Goal: Task Accomplishment & Management: Complete application form

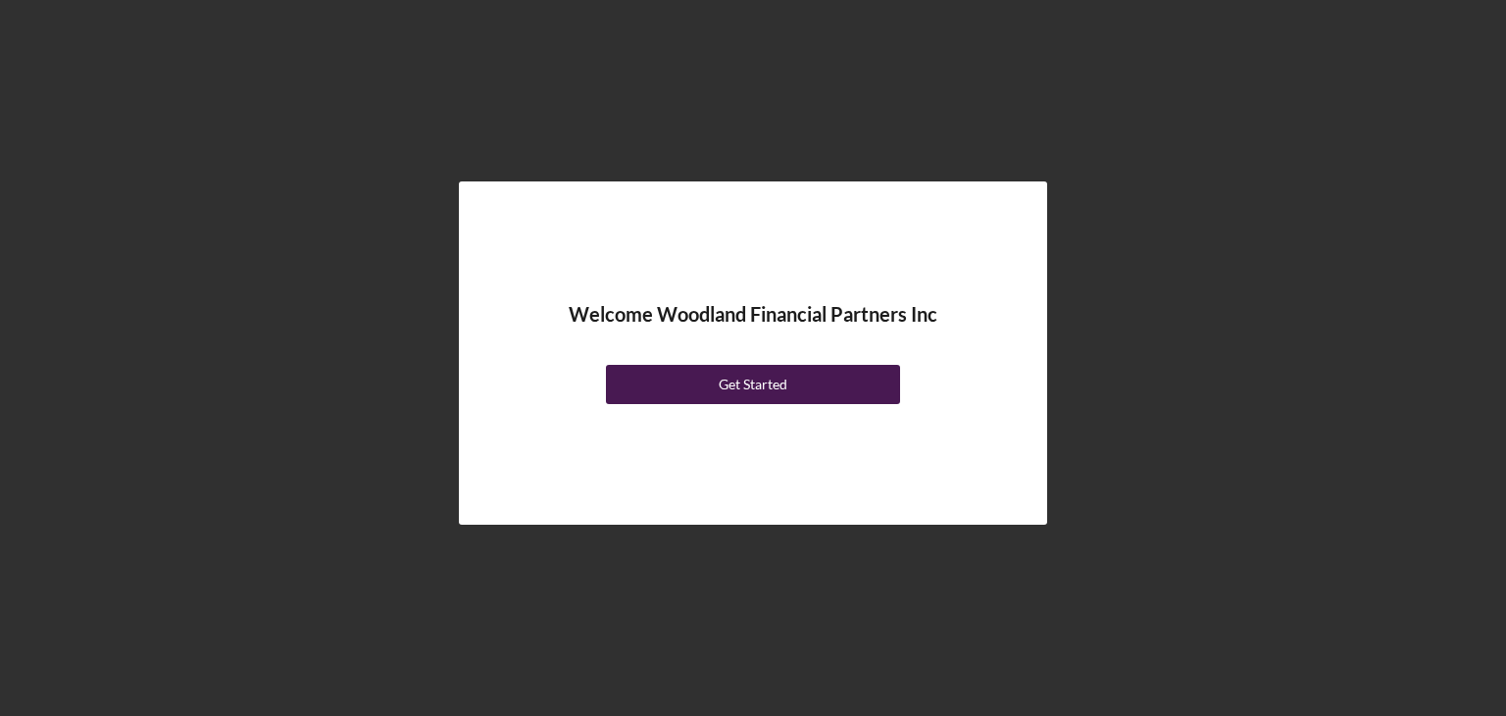
click at [666, 365] on button "Get Started" at bounding box center [753, 384] width 294 height 39
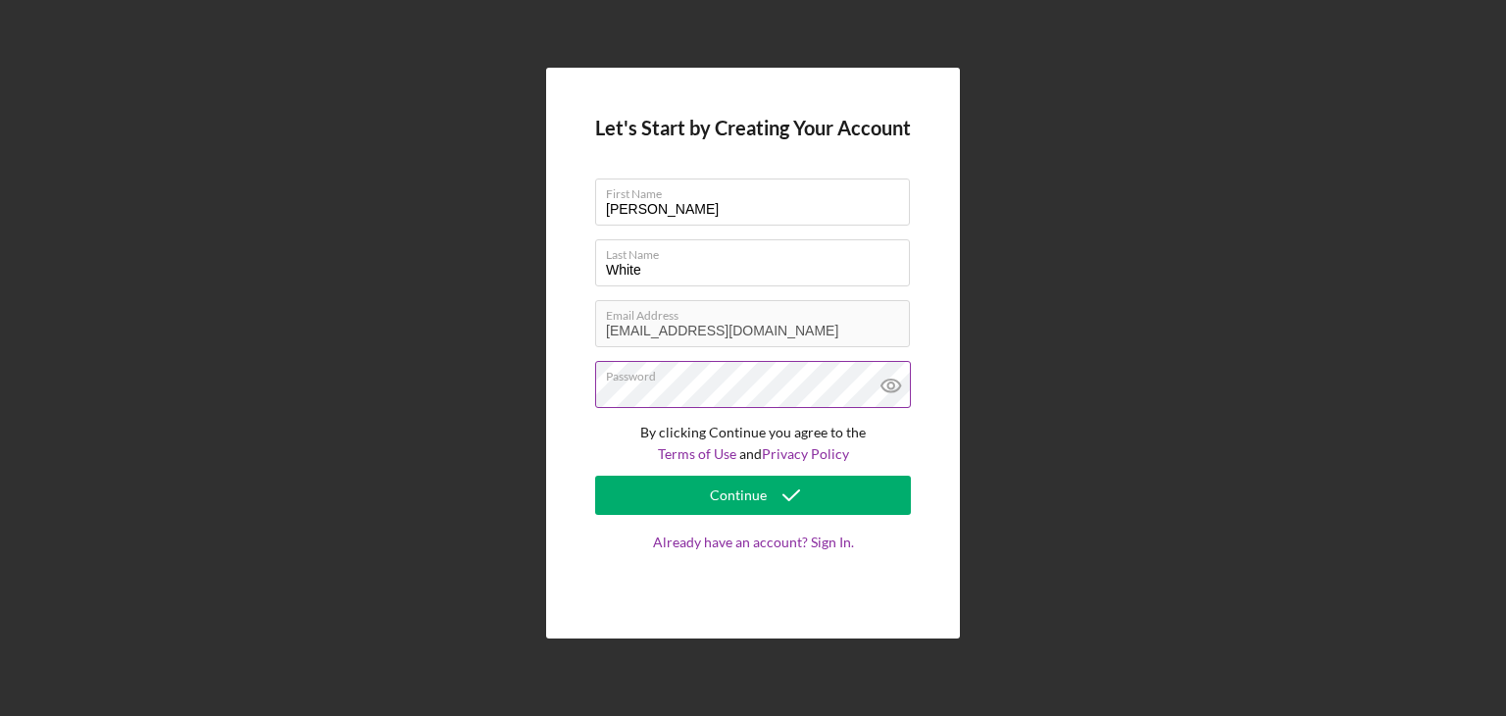
click at [882, 385] on icon at bounding box center [890, 385] width 19 height 13
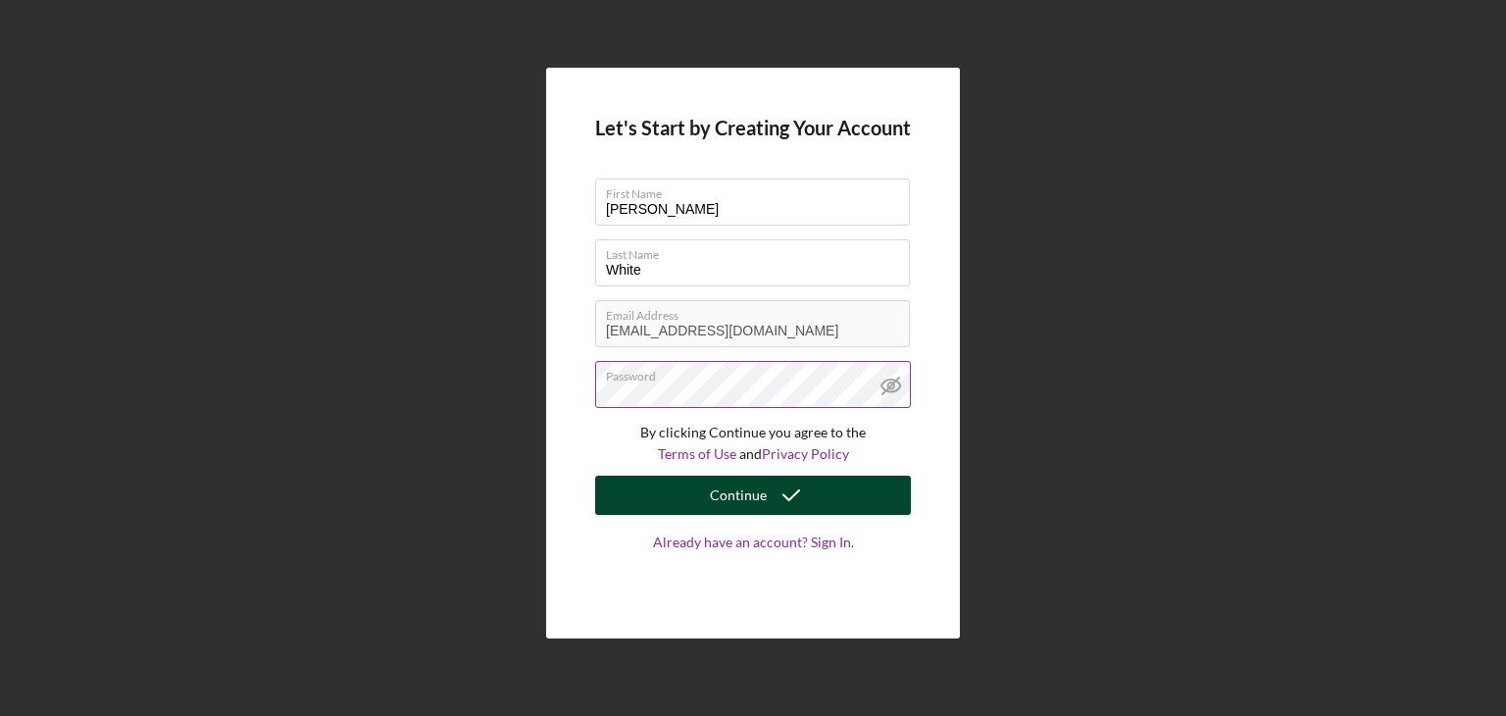
click at [790, 480] on icon "submit" at bounding box center [791, 495] width 49 height 49
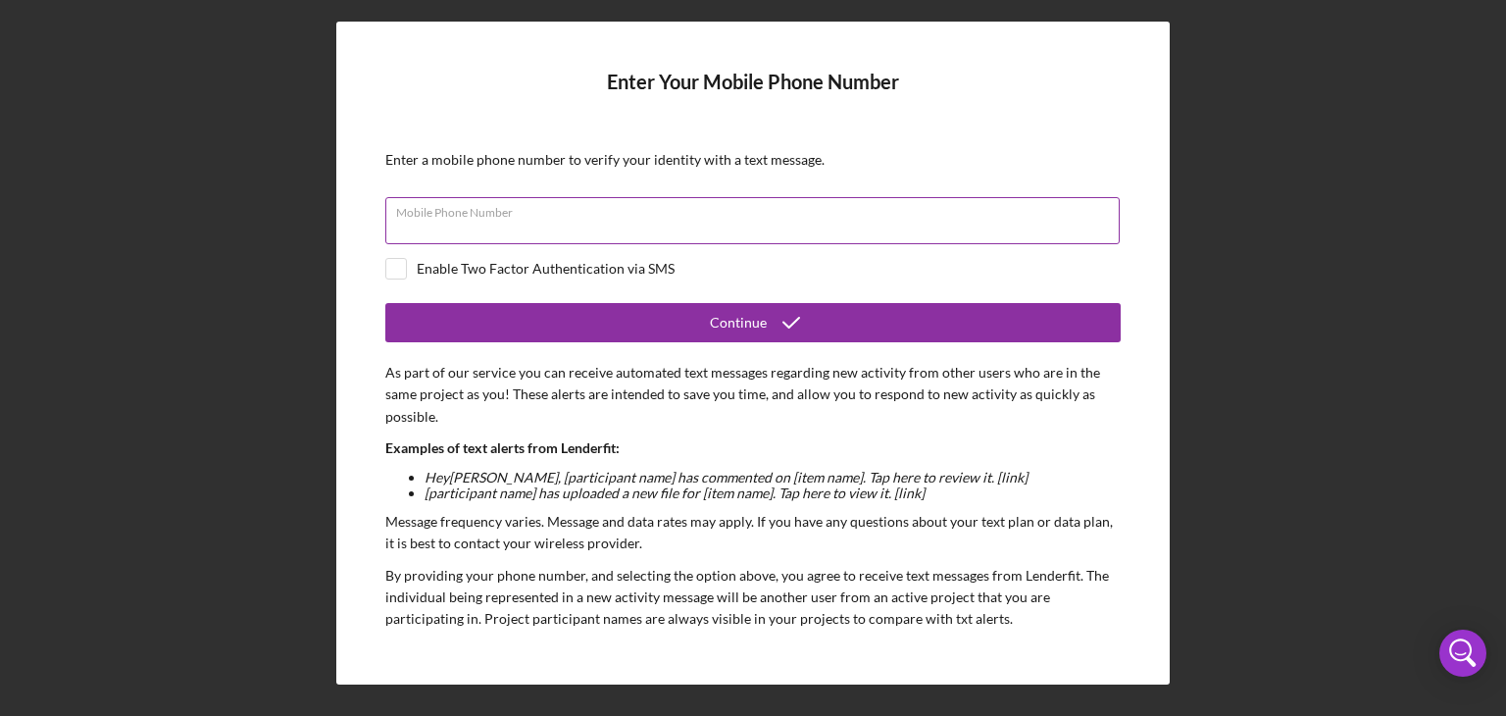
click at [553, 225] on input "Mobile Phone Number" at bounding box center [752, 220] width 734 height 47
type input "(715) 853-2998"
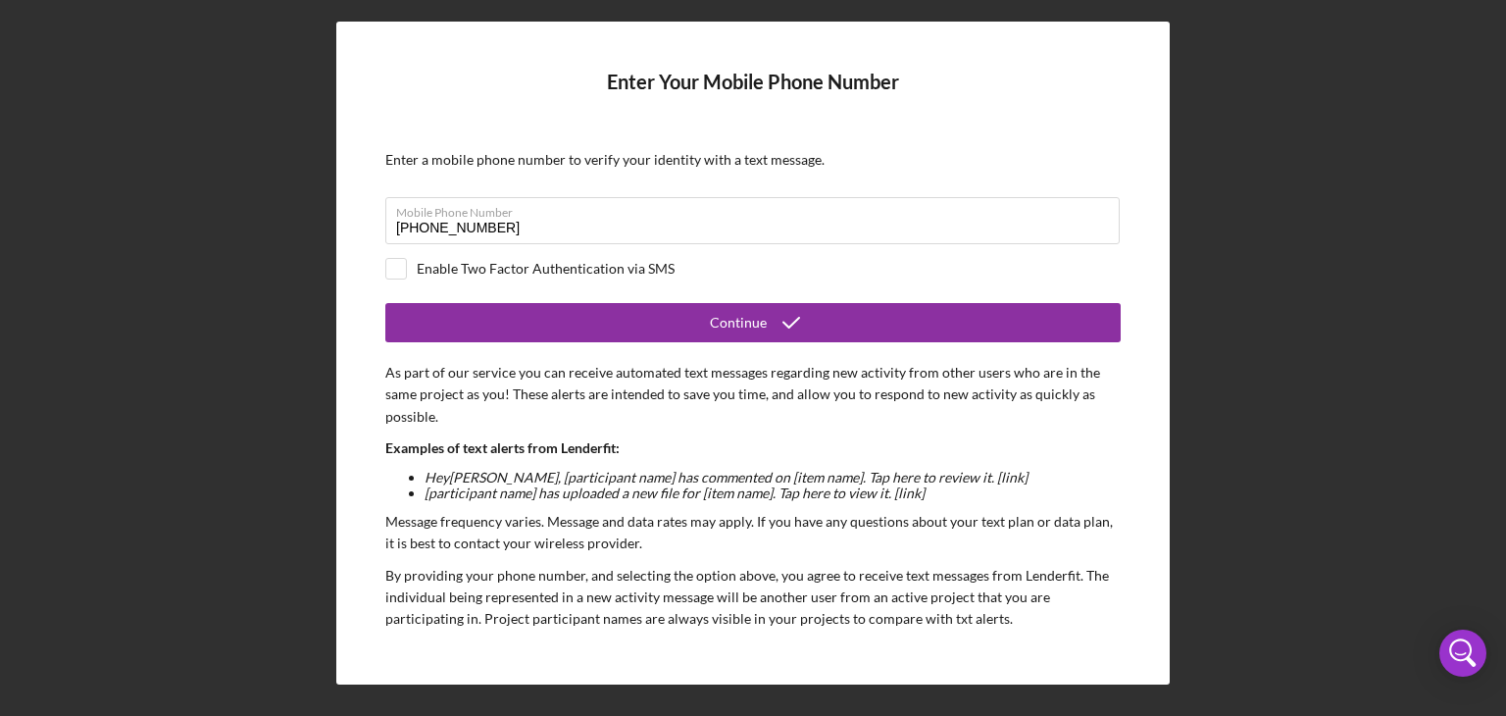
drag, startPoint x: 392, startPoint y: 256, endPoint x: 407, endPoint y: 264, distance: 16.7
click at [407, 264] on form "Enter Your Mobile Phone Number Enter a mobile phone number to verify your ident…" at bounding box center [752, 353] width 735 height 565
drag, startPoint x: 407, startPoint y: 264, endPoint x: 396, endPoint y: 268, distance: 11.5
click at [396, 268] on div "Enable Two Factor Authentication via SMS" at bounding box center [752, 269] width 735 height 22
checkbox input "true"
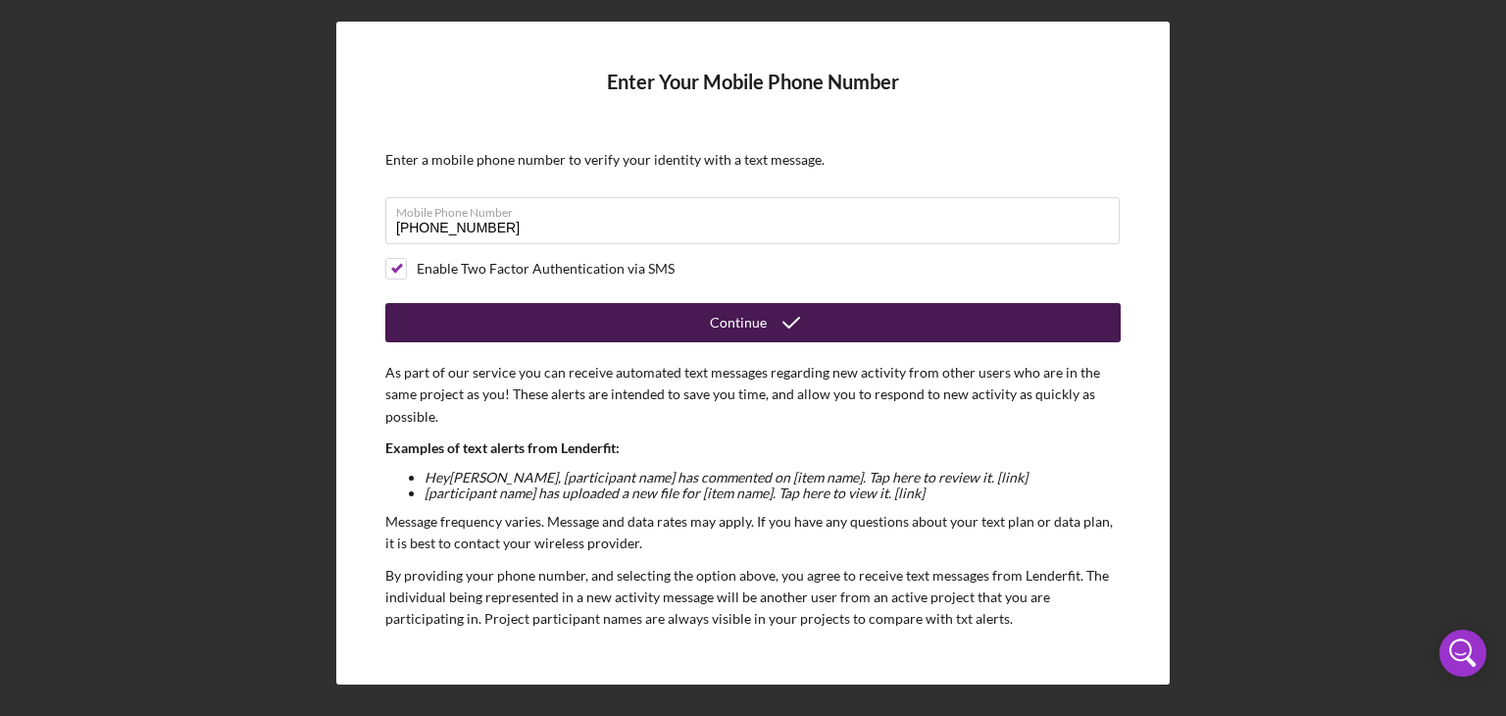
drag, startPoint x: 396, startPoint y: 268, endPoint x: 594, endPoint y: 317, distance: 204.0
click at [594, 317] on form "Enter Your Mobile Phone Number Enter a mobile phone number to verify your ident…" at bounding box center [752, 353] width 735 height 565
click at [594, 317] on button "Continue" at bounding box center [752, 322] width 735 height 39
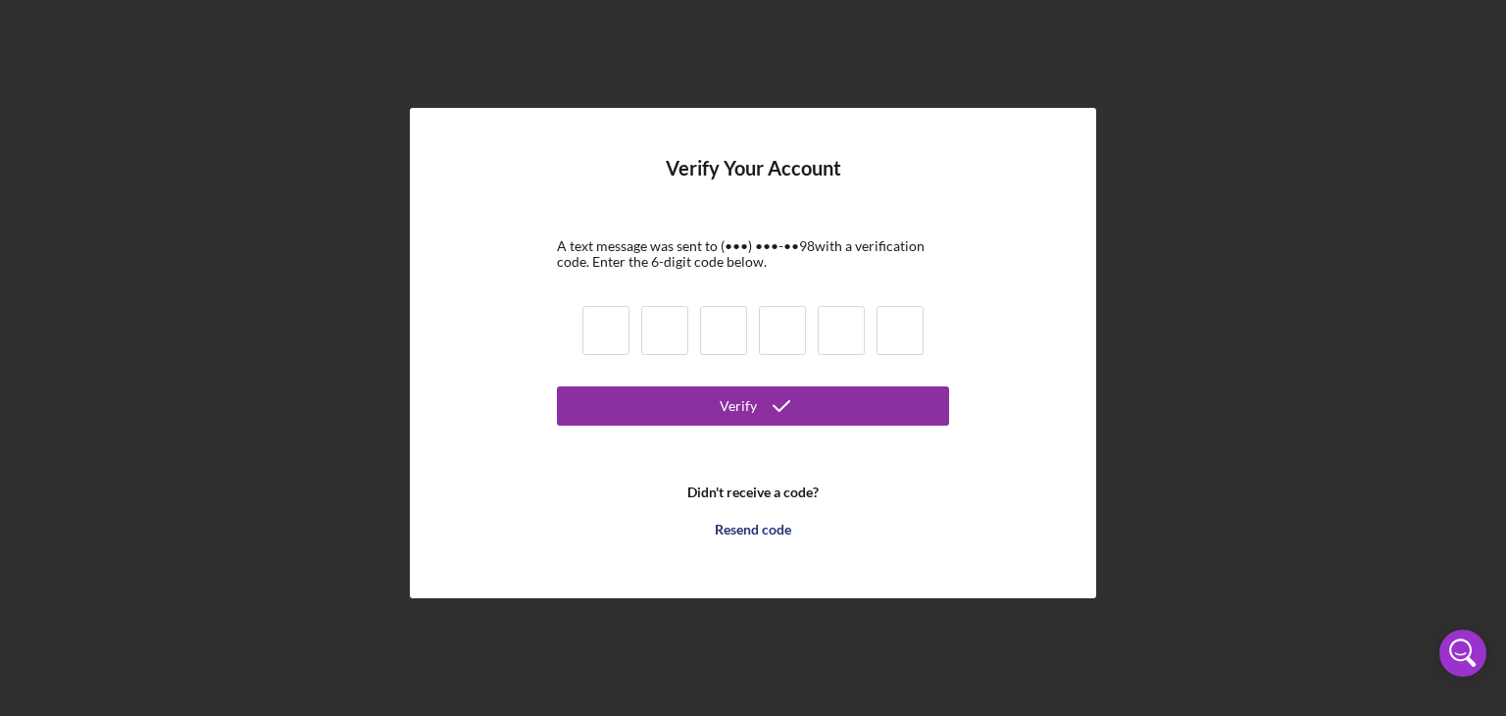
click at [602, 336] on input at bounding box center [605, 330] width 47 height 49
type input "6"
type input "7"
type input "2"
type input "5"
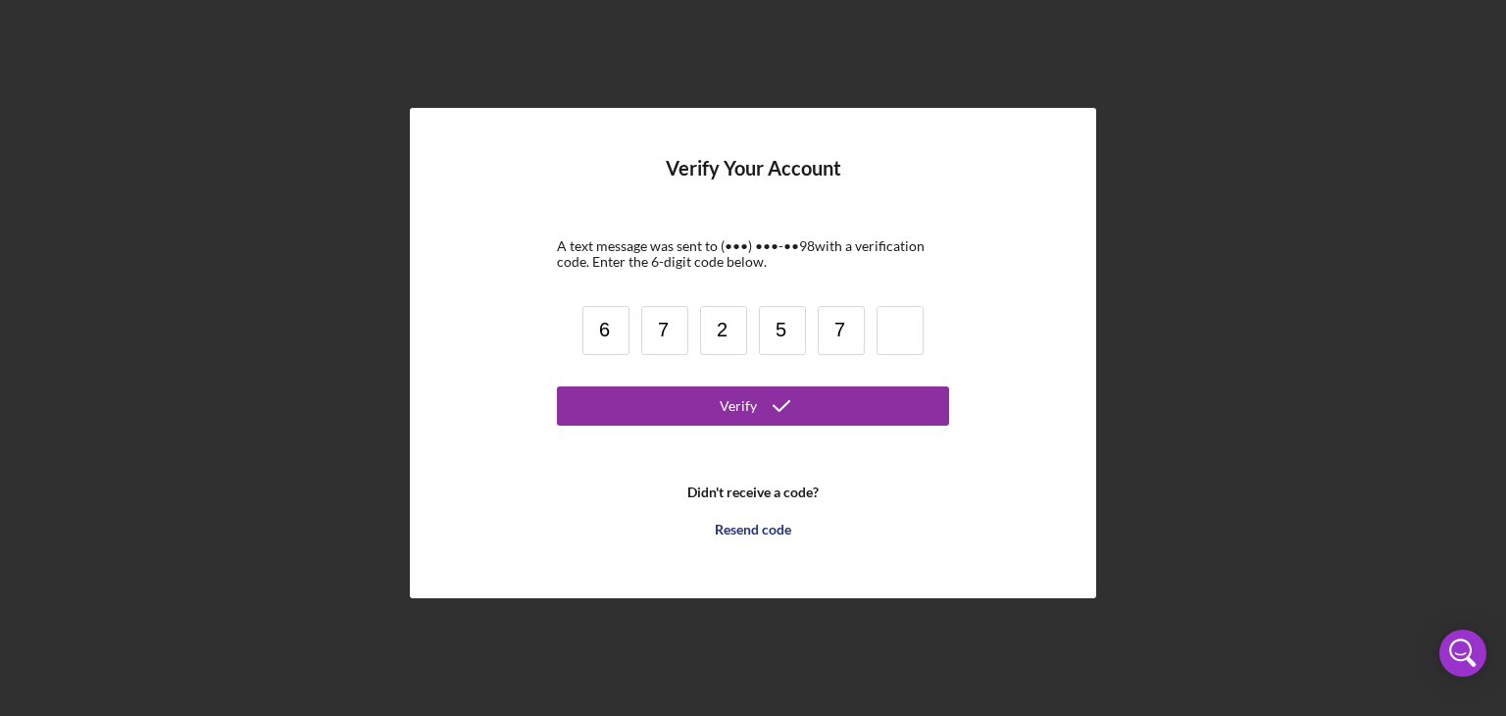
type input "7"
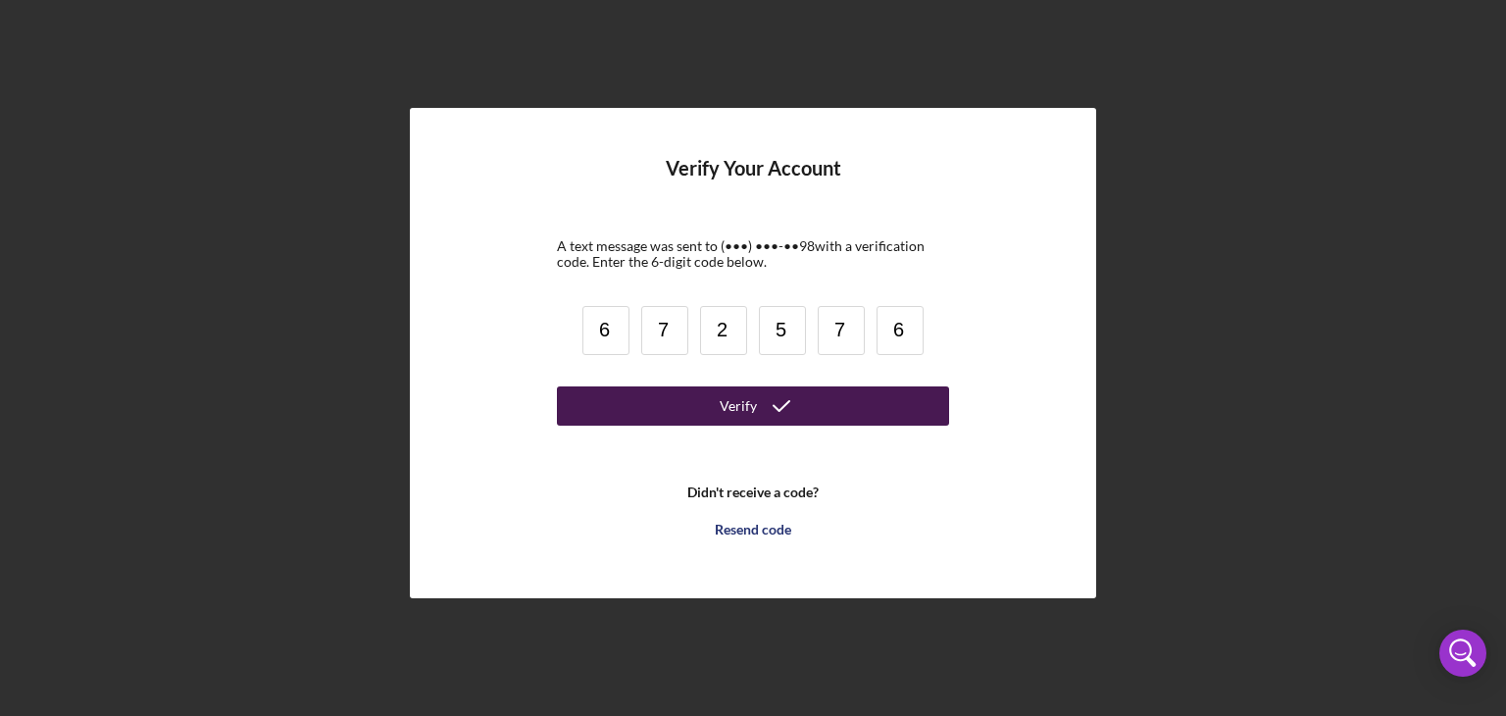
type input "6"
click at [639, 409] on button "Verify" at bounding box center [753, 405] width 392 height 39
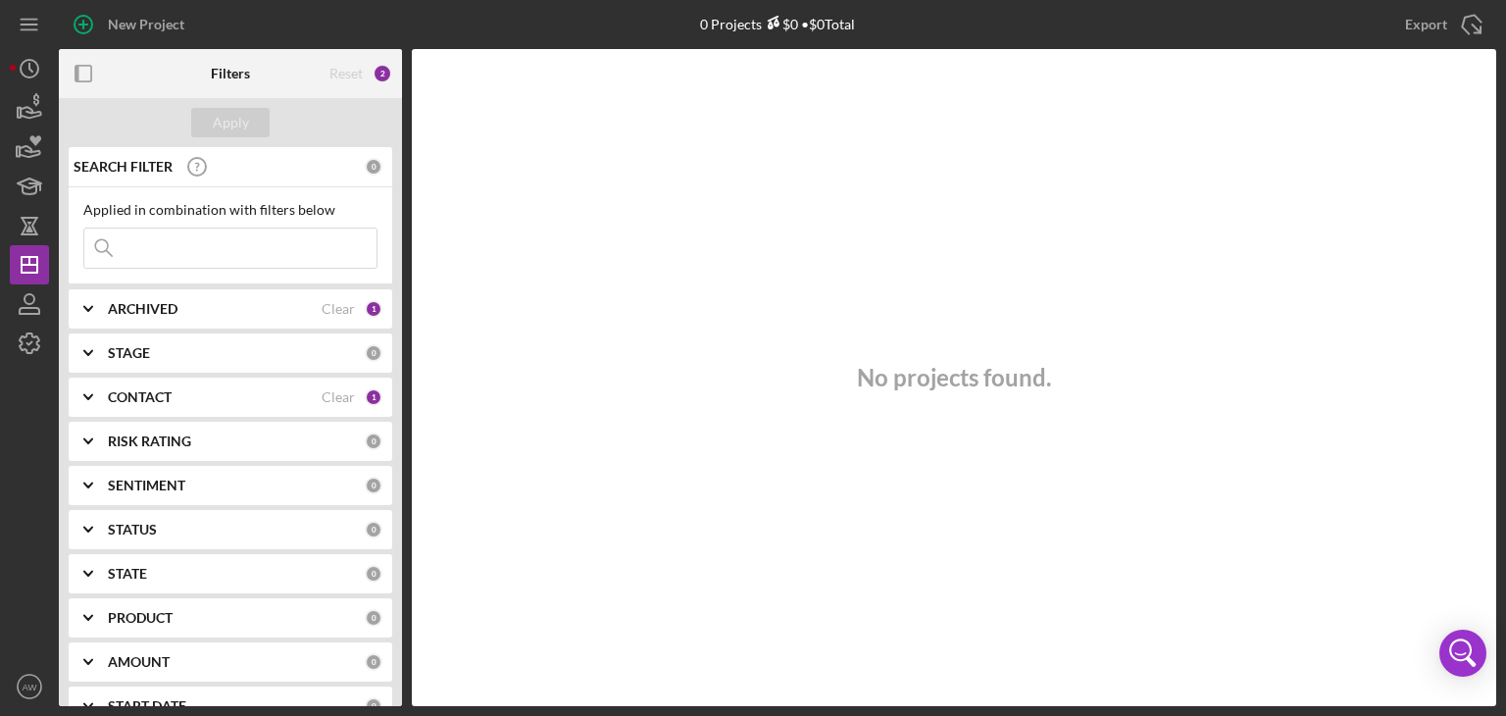
click at [490, 358] on div "No projects found." at bounding box center [954, 377] width 1084 height 657
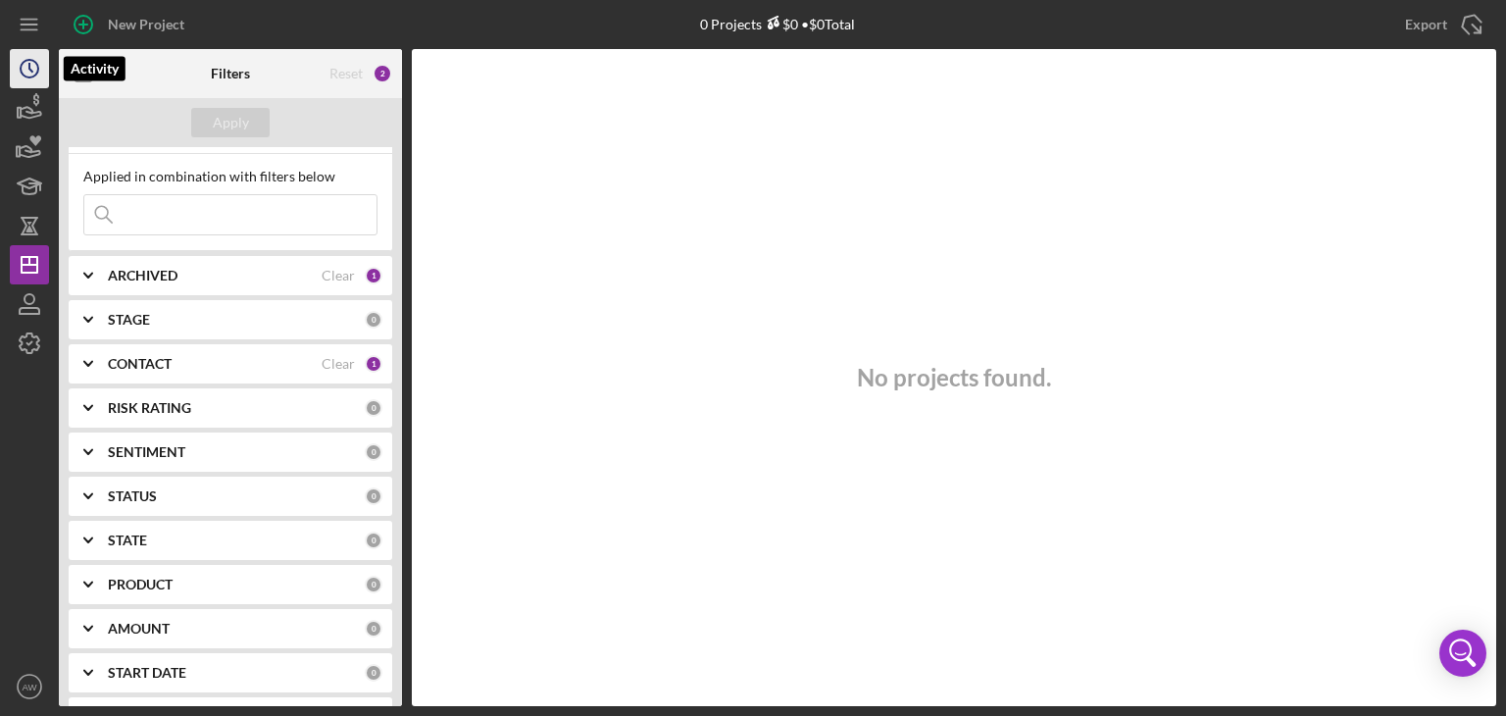
click at [25, 72] on icon "Icon/History" at bounding box center [29, 68] width 49 height 49
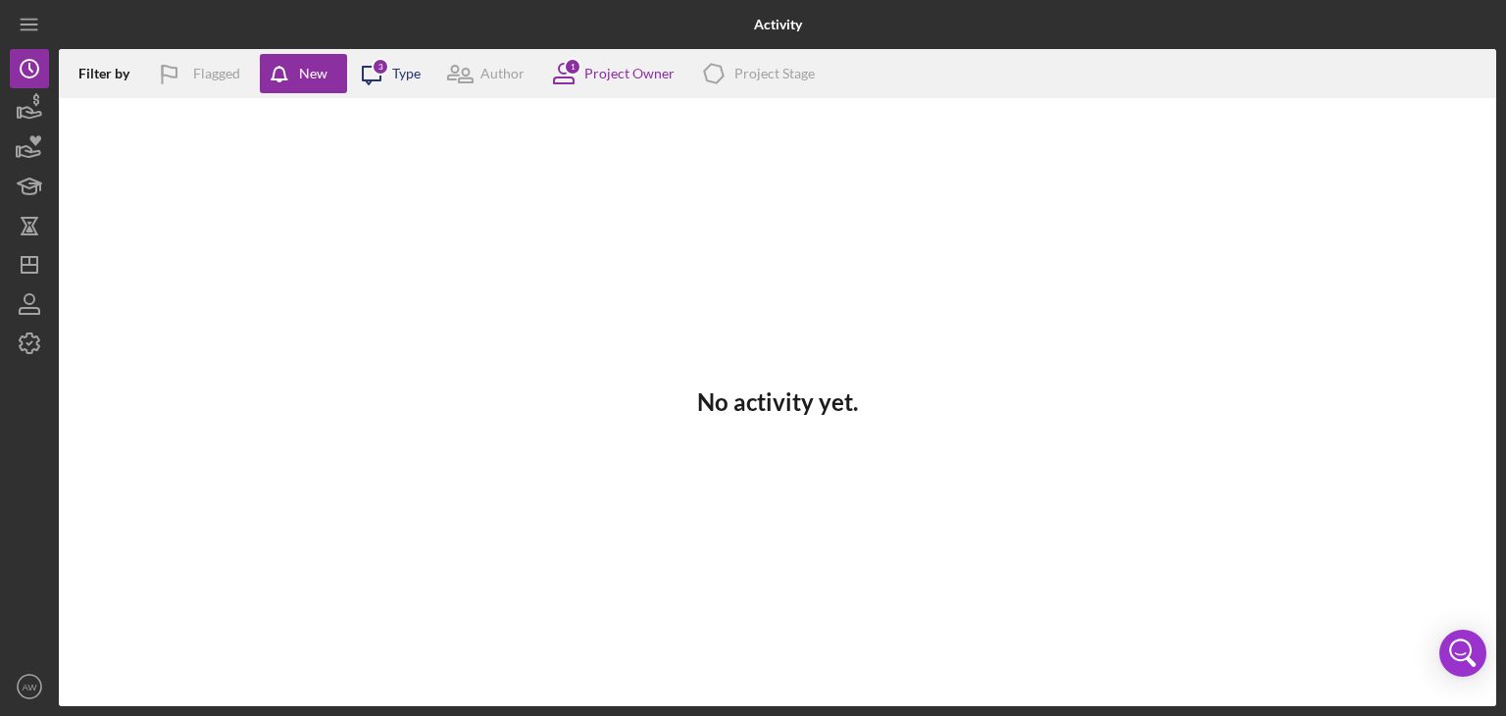
click at [398, 74] on div "Type" at bounding box center [406, 74] width 28 height 16
click at [608, 72] on div "Project Owner" at bounding box center [629, 74] width 90 height 16
click at [396, 254] on div "No activity yet." at bounding box center [777, 402] width 1437 height 608
click at [28, 104] on icon "button" at bounding box center [29, 107] width 49 height 49
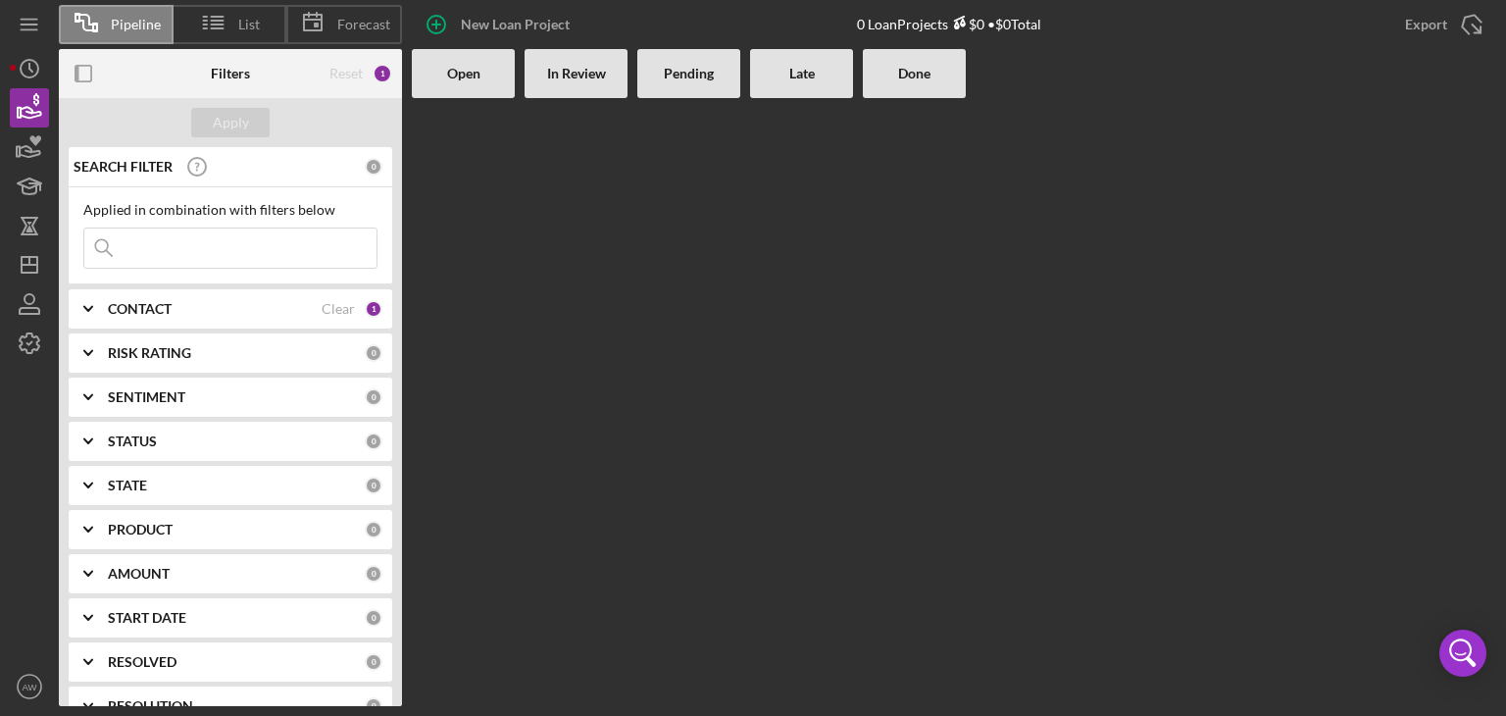
click at [146, 310] on b "CONTACT" at bounding box center [140, 309] width 64 height 16
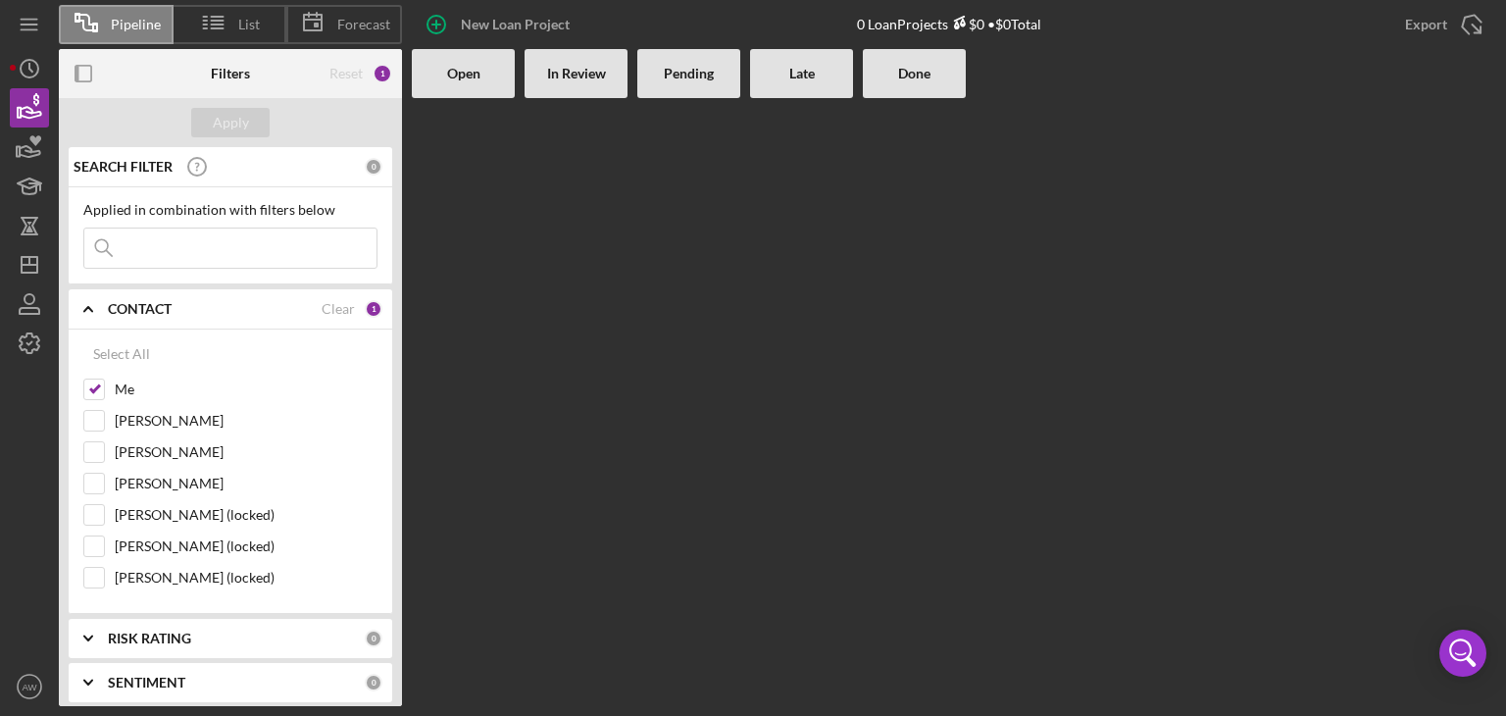
click at [146, 310] on b "CONTACT" at bounding box center [140, 309] width 64 height 16
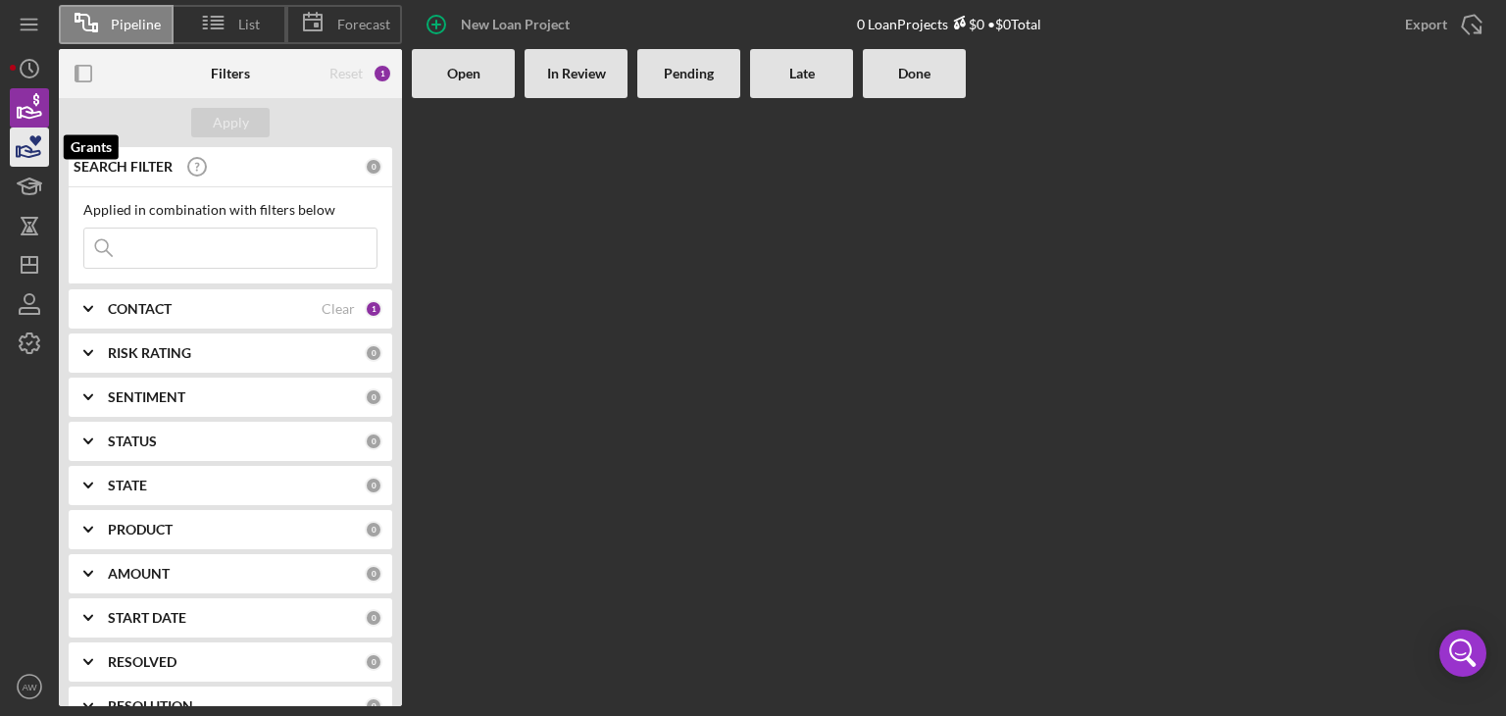
click at [30, 145] on icon "button" at bounding box center [29, 147] width 49 height 49
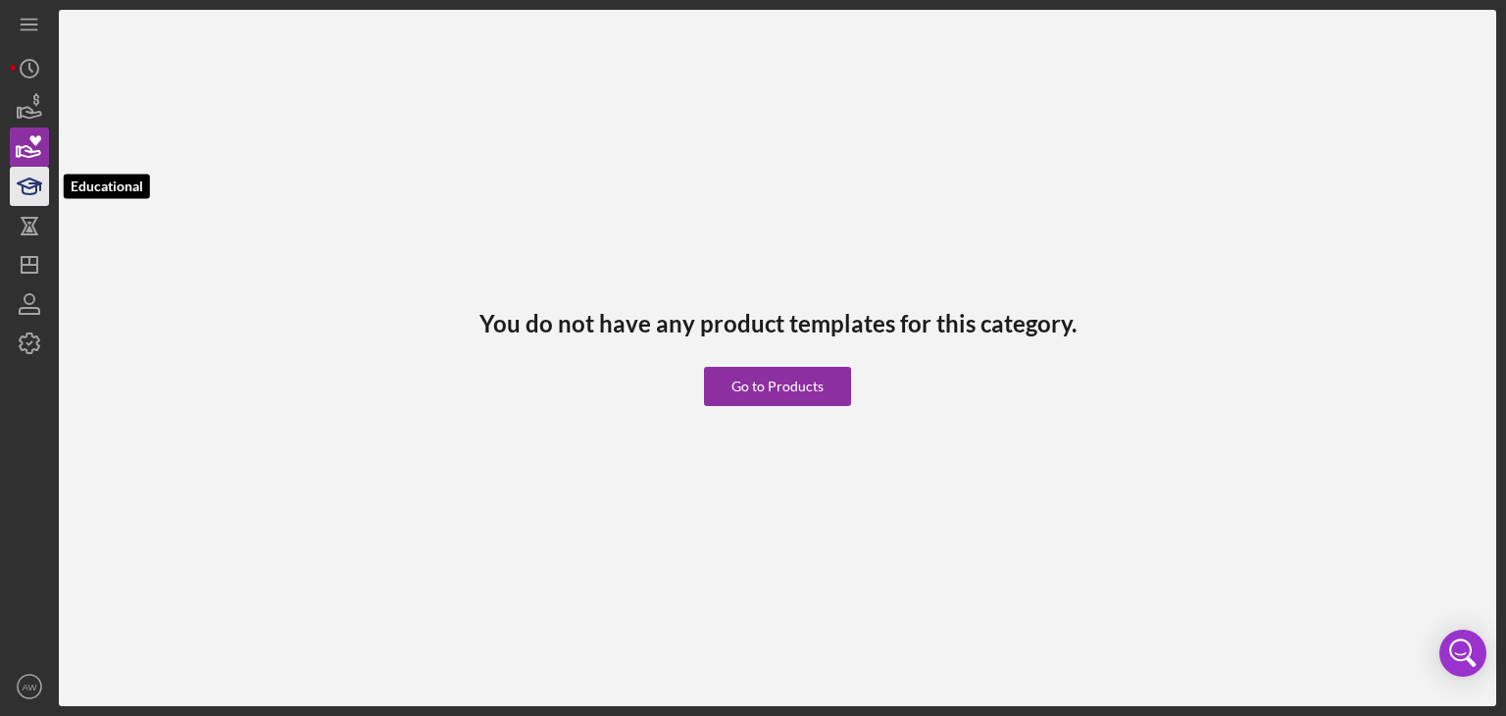
click at [31, 179] on polygon "button" at bounding box center [30, 183] width 24 height 10
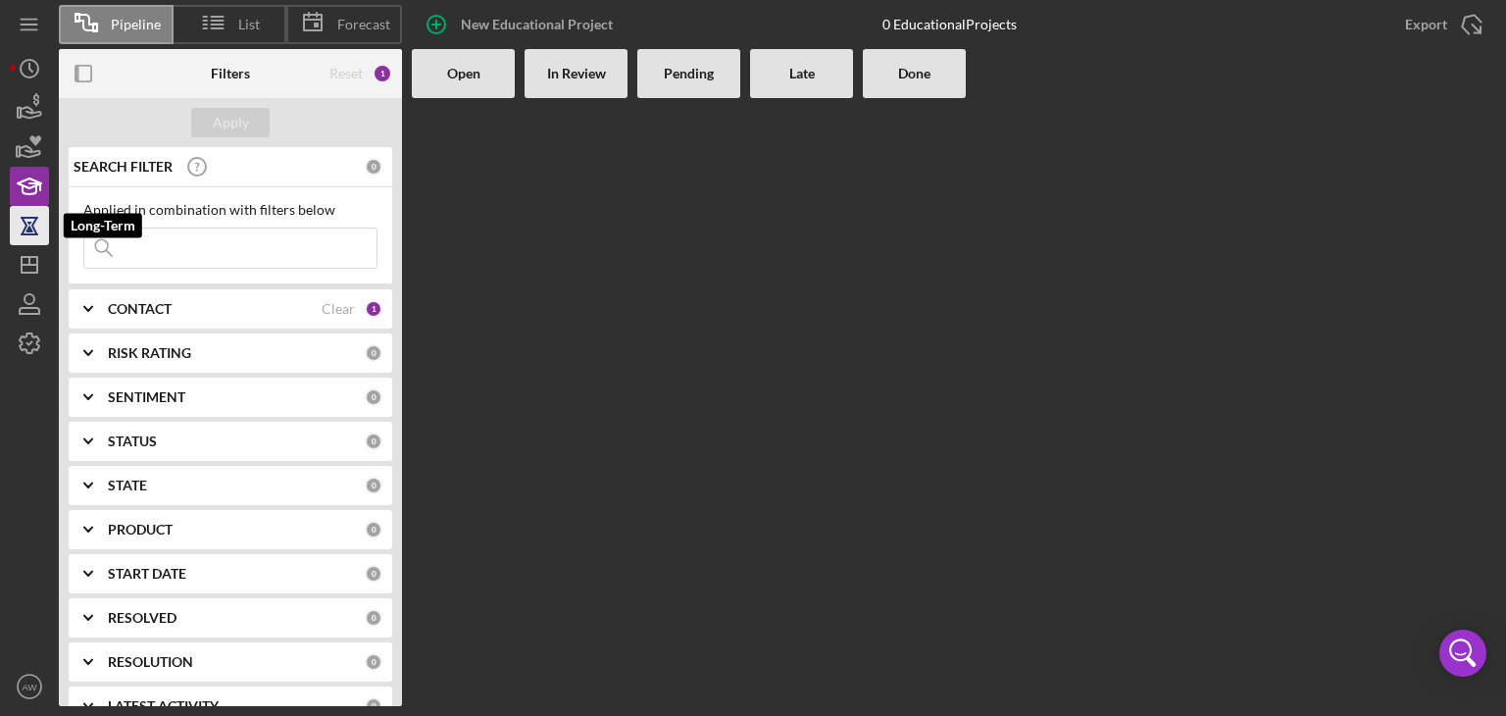
click at [24, 230] on icon "button" at bounding box center [30, 226] width 14 height 15
click at [34, 295] on icon "button" at bounding box center [29, 303] width 49 height 49
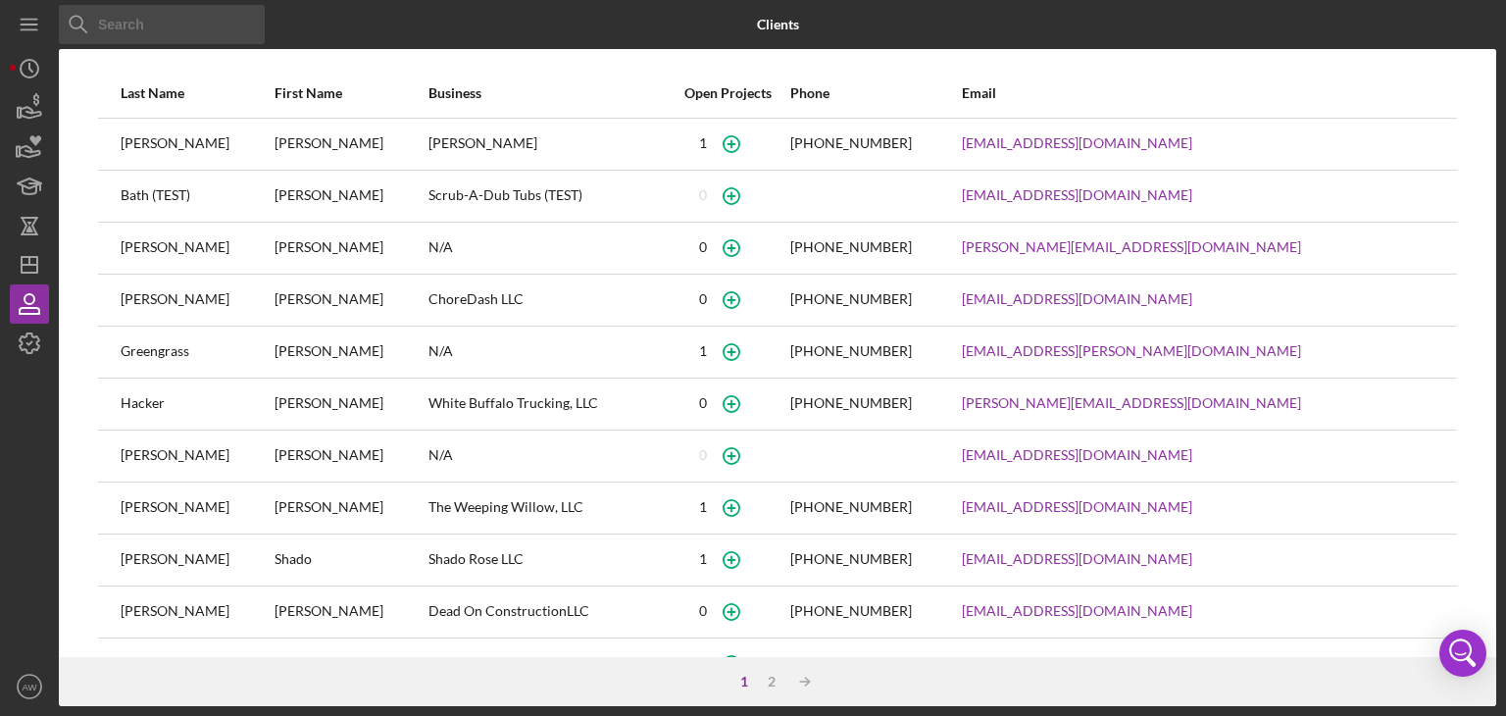
click at [157, 195] on div "Bath (TEST)" at bounding box center [197, 196] width 152 height 49
drag, startPoint x: 157, startPoint y: 195, endPoint x: 407, endPoint y: 197, distance: 250.0
click at [407, 197] on tr "Bath (TEST) Anita Scrub-A-Dub Tubs (TEST) 0 goofy1292@yahoo.com" at bounding box center [777, 196] width 1359 height 52
click at [428, 197] on div "Scrub-A-Dub Tubs (TEST)" at bounding box center [546, 196] width 236 height 49
click at [24, 272] on polygon "button" at bounding box center [30, 265] width 16 height 16
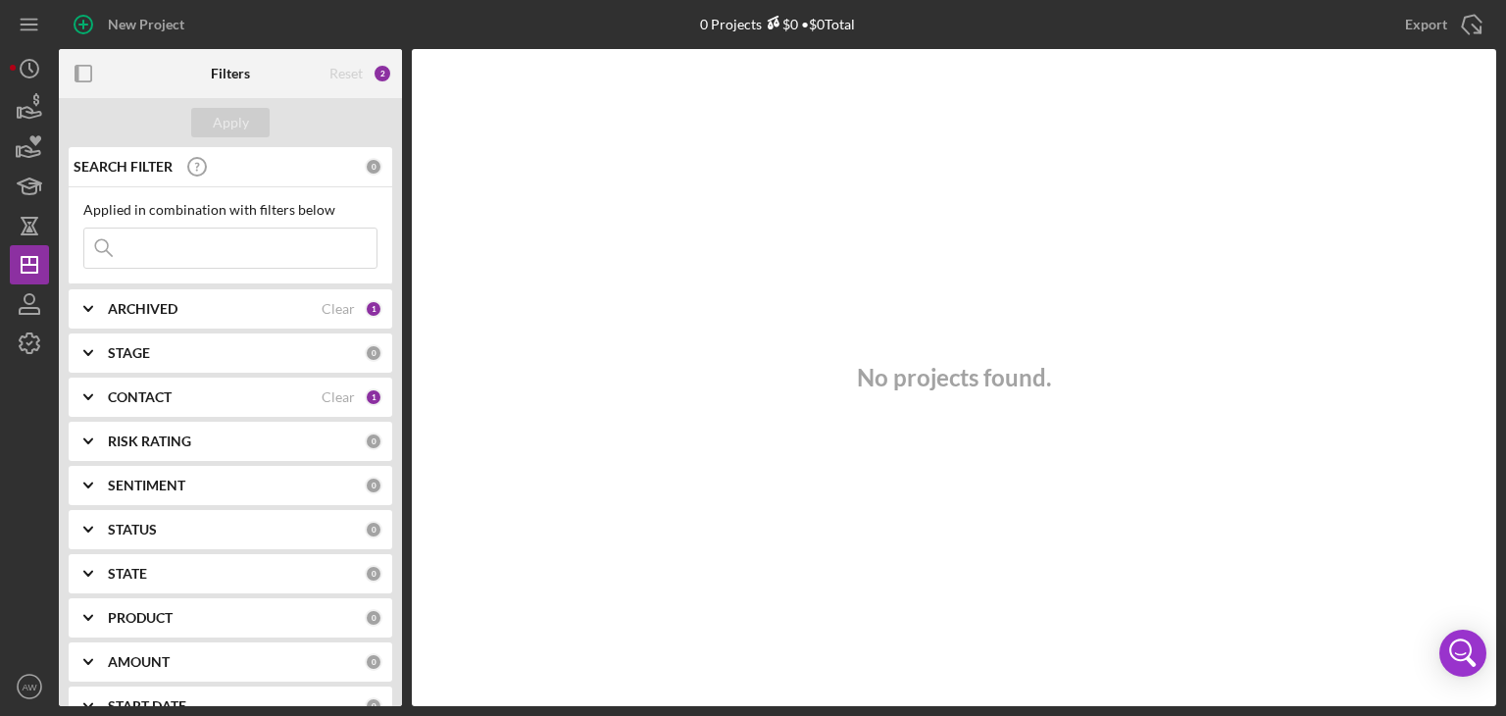
click at [207, 356] on div "STAGE" at bounding box center [236, 353] width 257 height 16
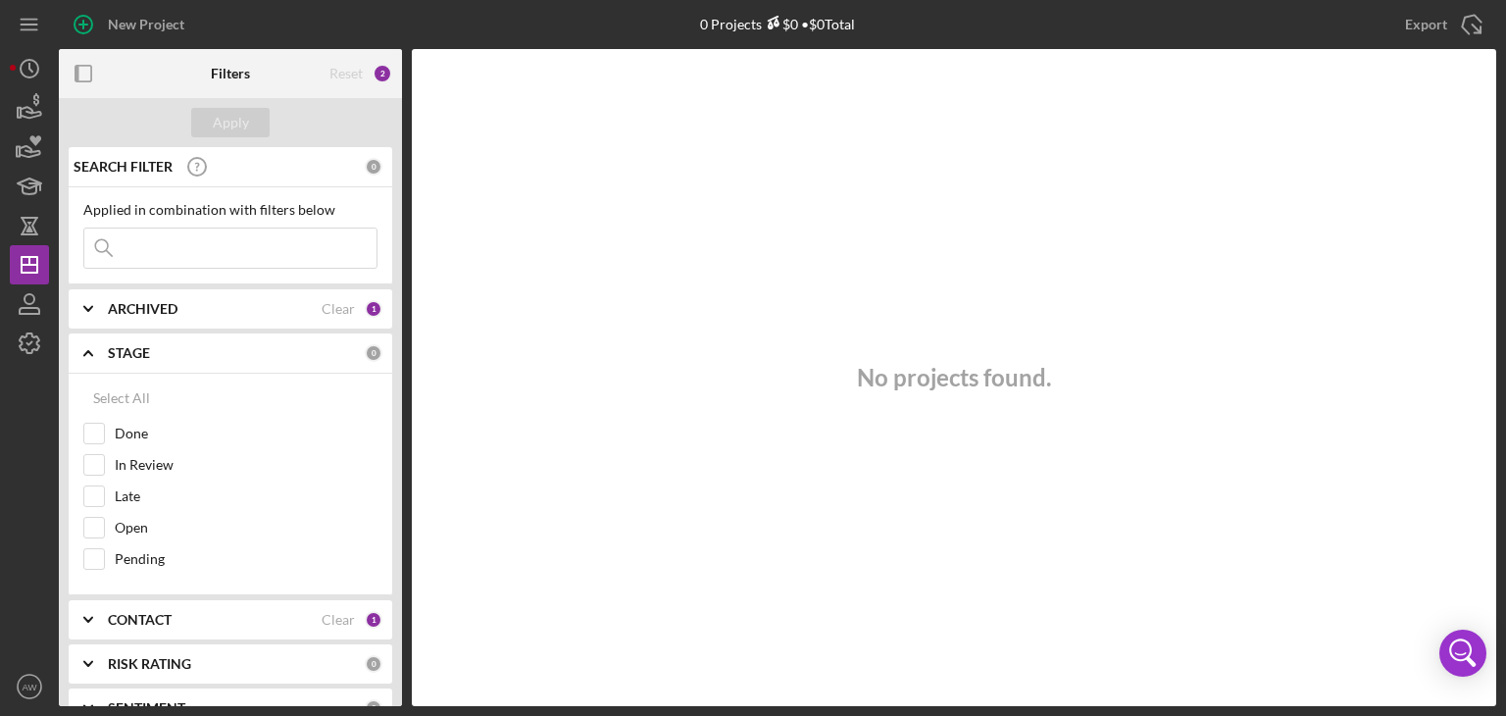
click at [207, 356] on div "STAGE" at bounding box center [236, 353] width 257 height 16
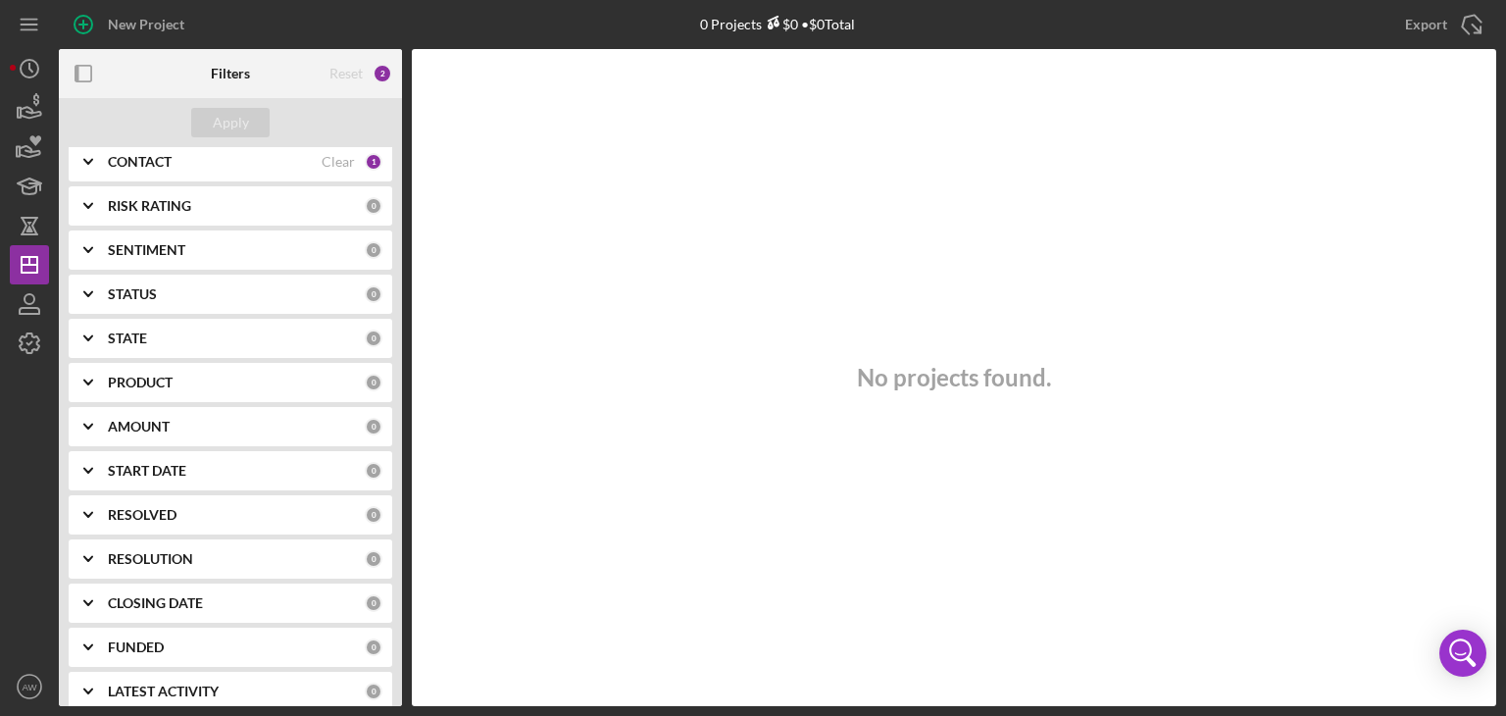
scroll to position [235, 0]
click at [25, 221] on icon "button" at bounding box center [29, 225] width 49 height 49
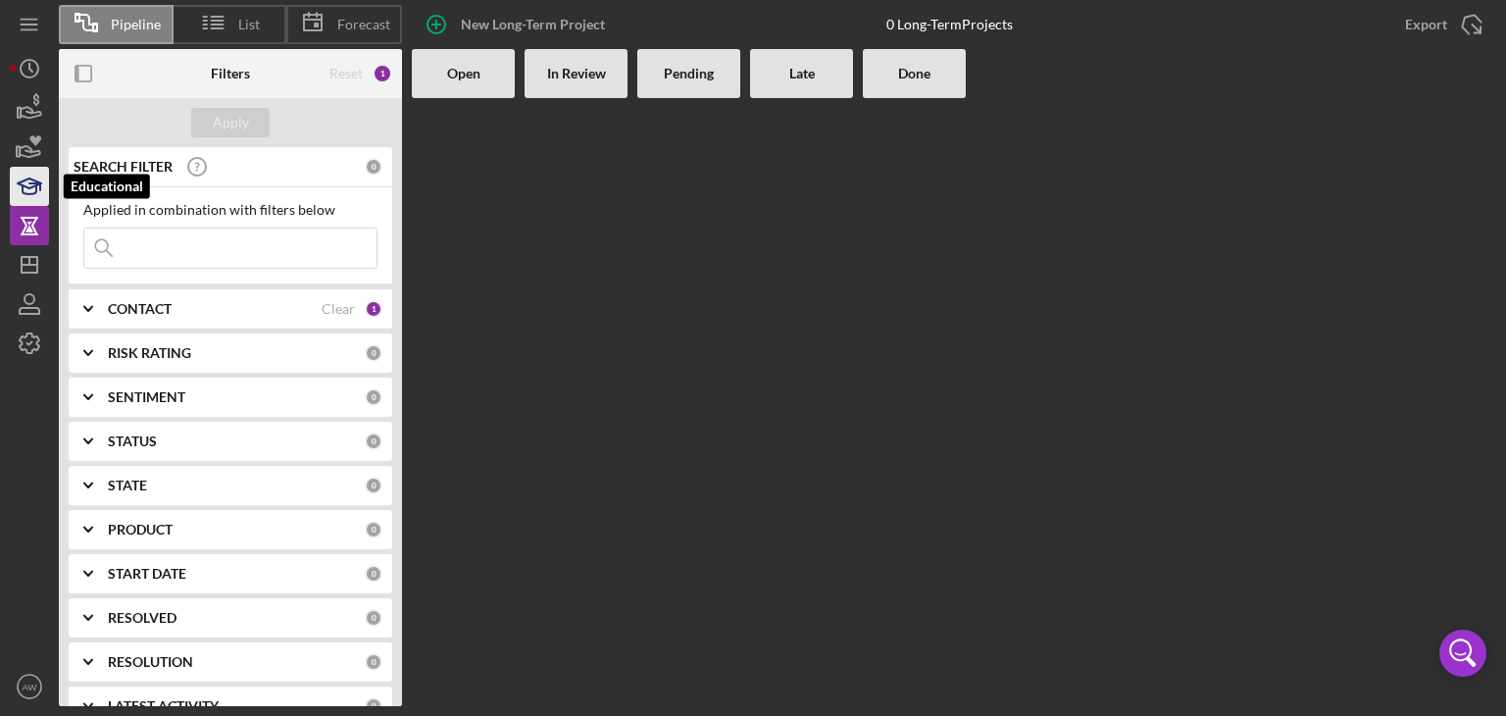
click at [20, 174] on icon "button" at bounding box center [29, 186] width 49 height 49
click at [39, 142] on icon "button" at bounding box center [29, 147] width 49 height 49
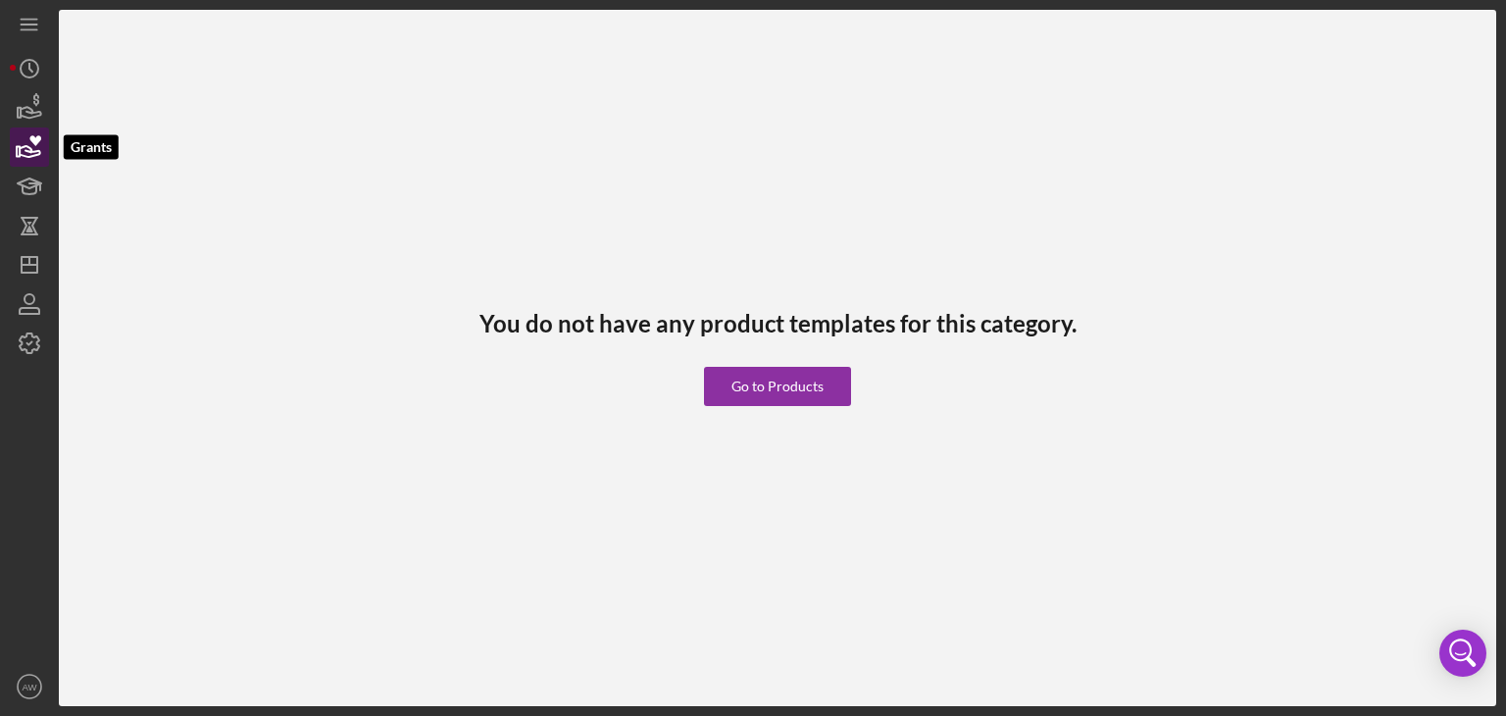
click at [39, 142] on icon "button" at bounding box center [29, 147] width 49 height 49
click at [27, 112] on icon "button" at bounding box center [31, 112] width 21 height 11
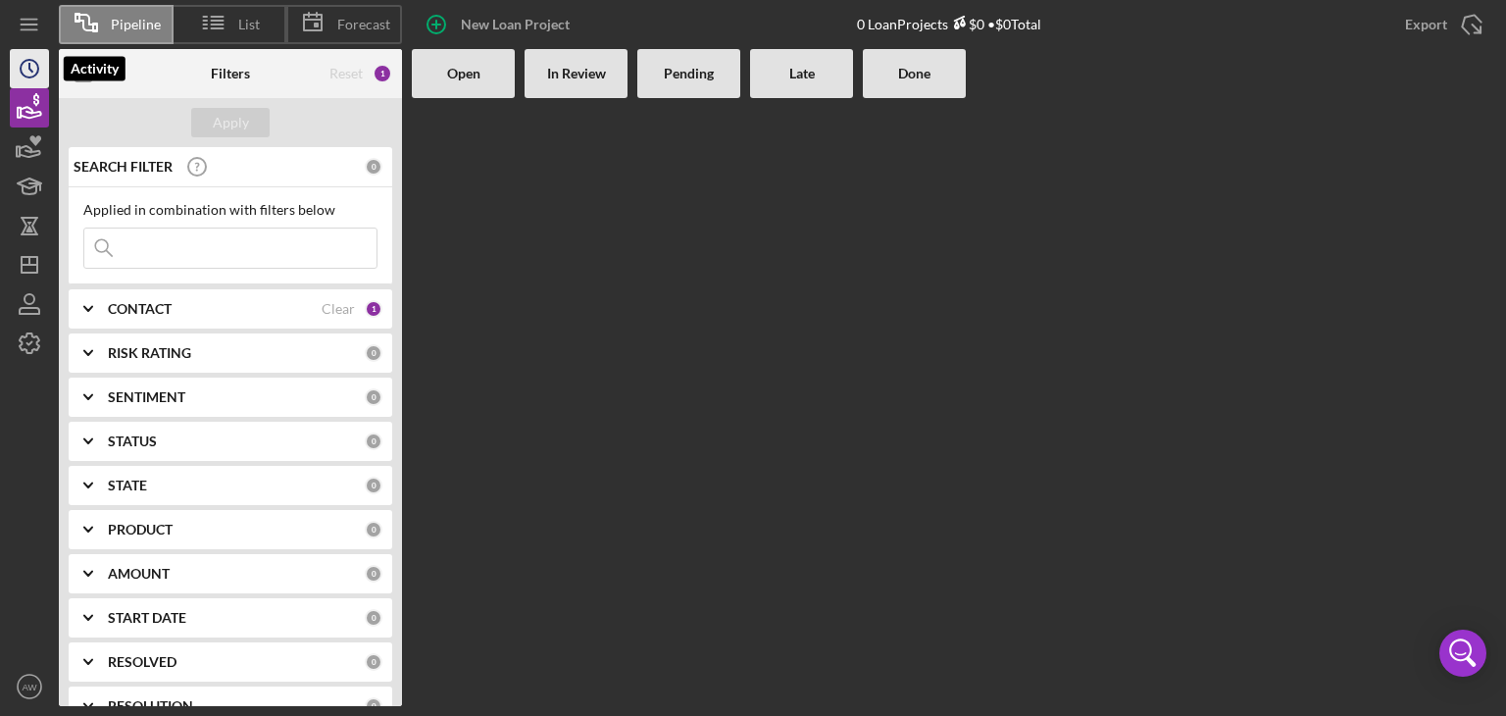
click at [30, 82] on icon "Icon/History" at bounding box center [29, 68] width 49 height 49
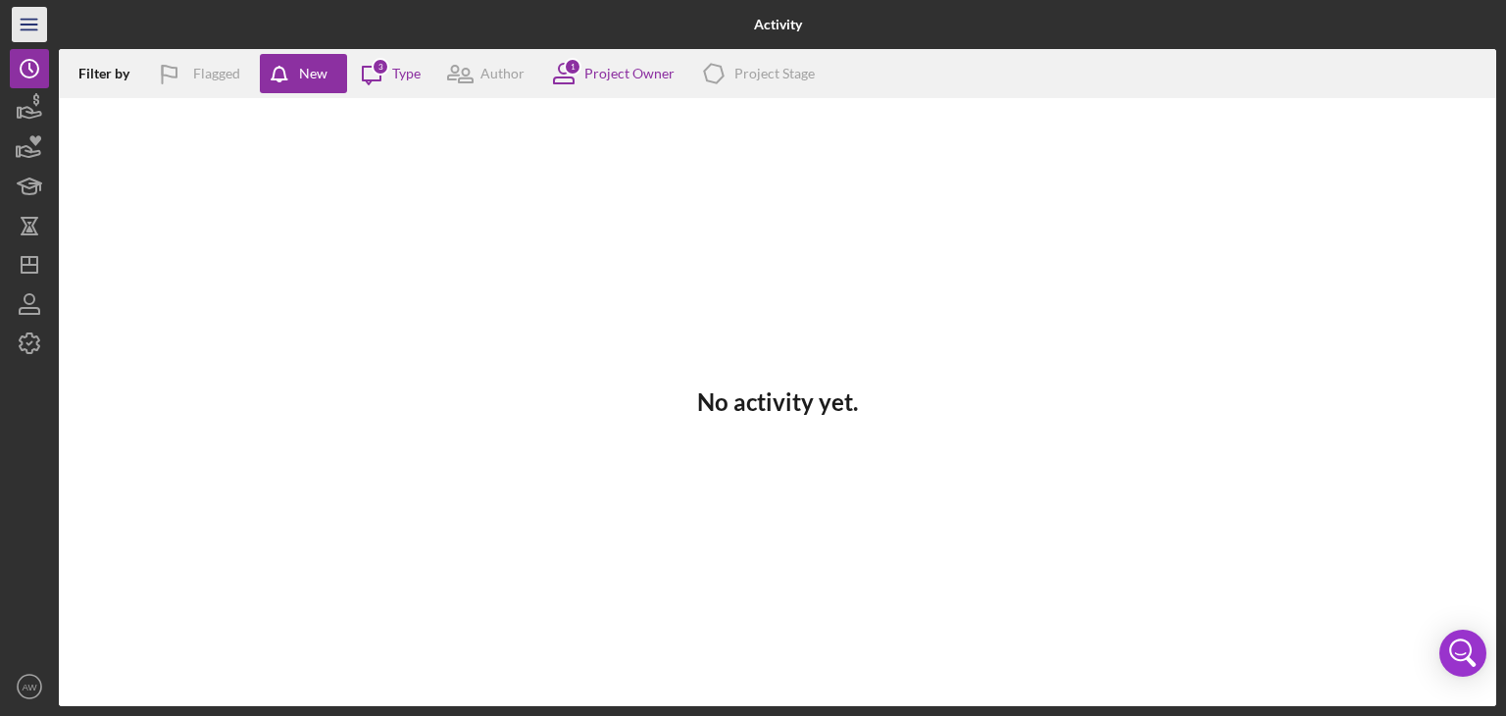
click at [33, 20] on line "button" at bounding box center [29, 20] width 16 height 0
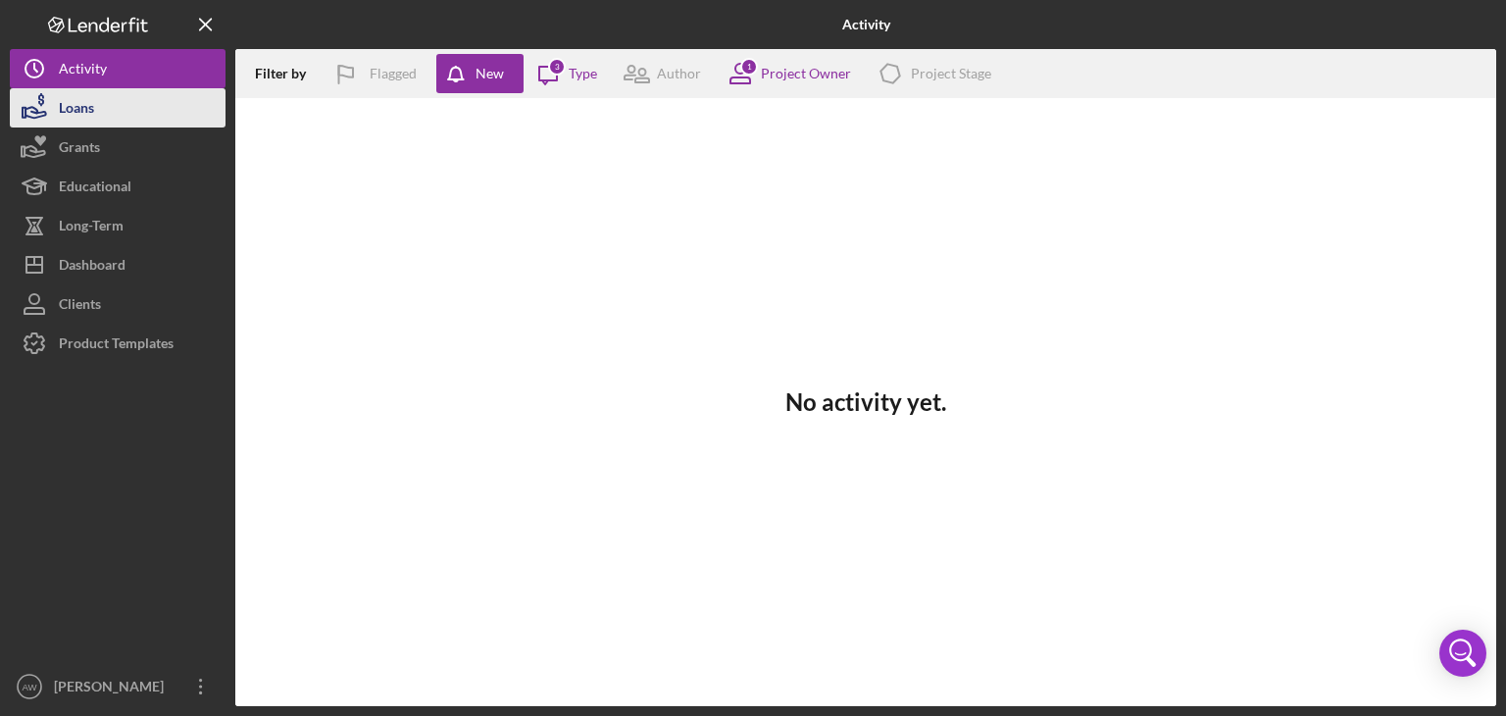
click at [110, 104] on button "Loans" at bounding box center [118, 107] width 216 height 39
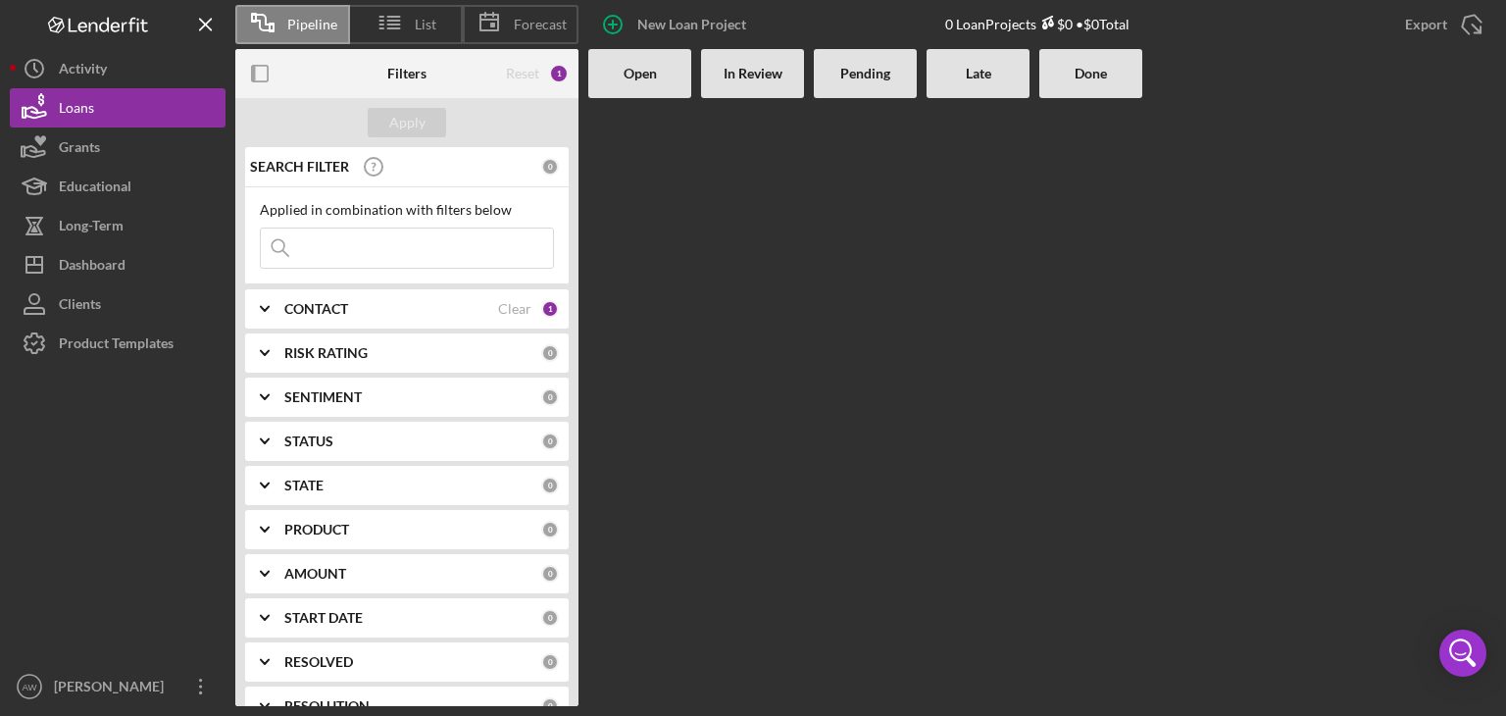
scroll to position [122, 0]
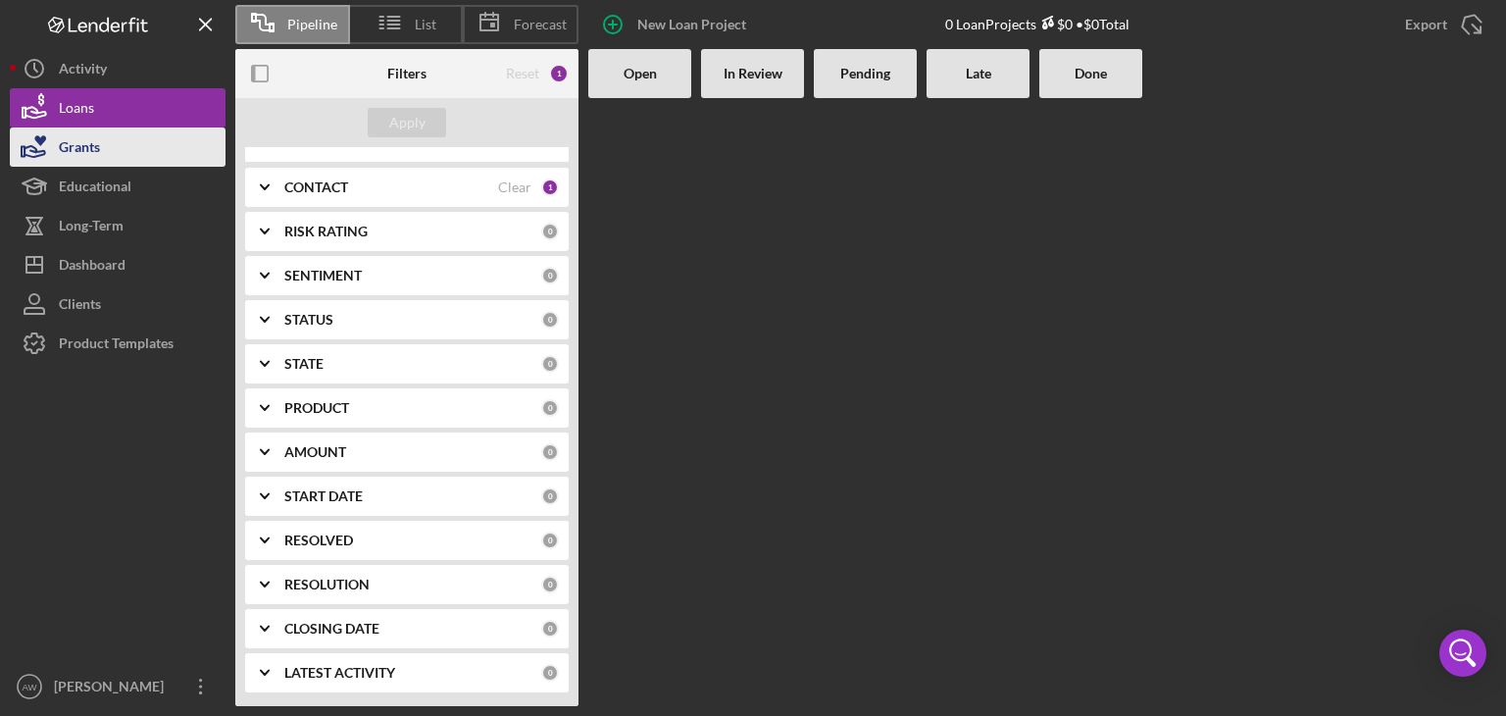
click at [105, 143] on button "Grants" at bounding box center [118, 146] width 216 height 39
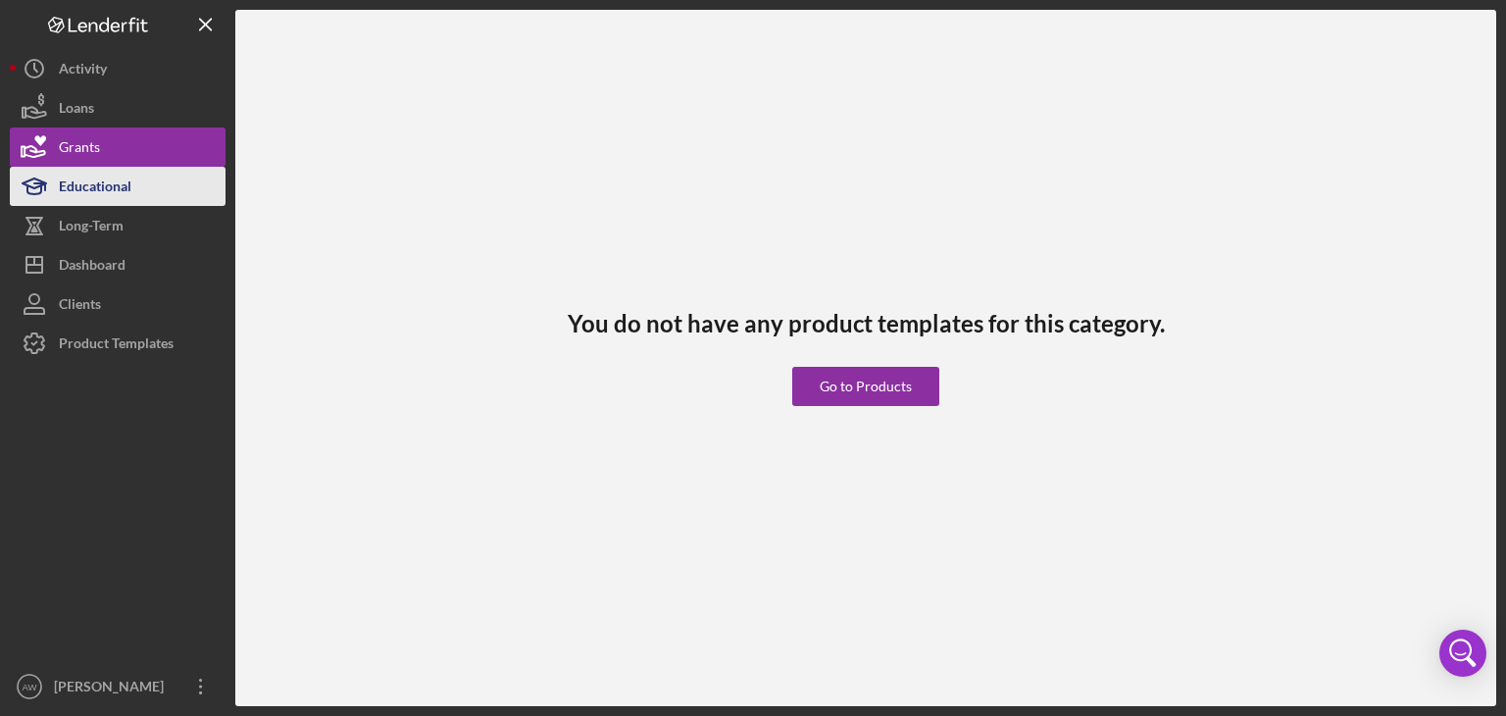
click at [107, 171] on div "Educational" at bounding box center [95, 189] width 73 height 44
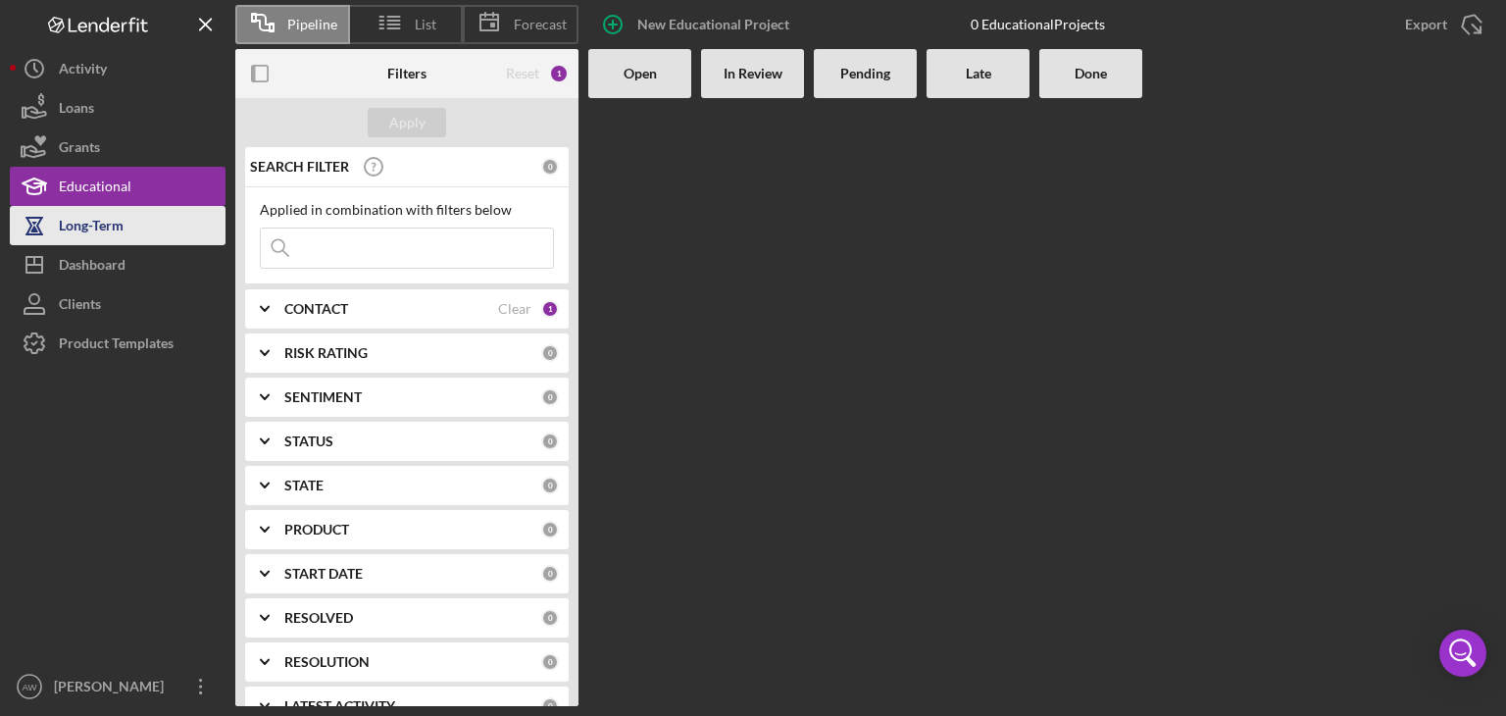
click at [124, 224] on button "Long-Term" at bounding box center [118, 225] width 216 height 39
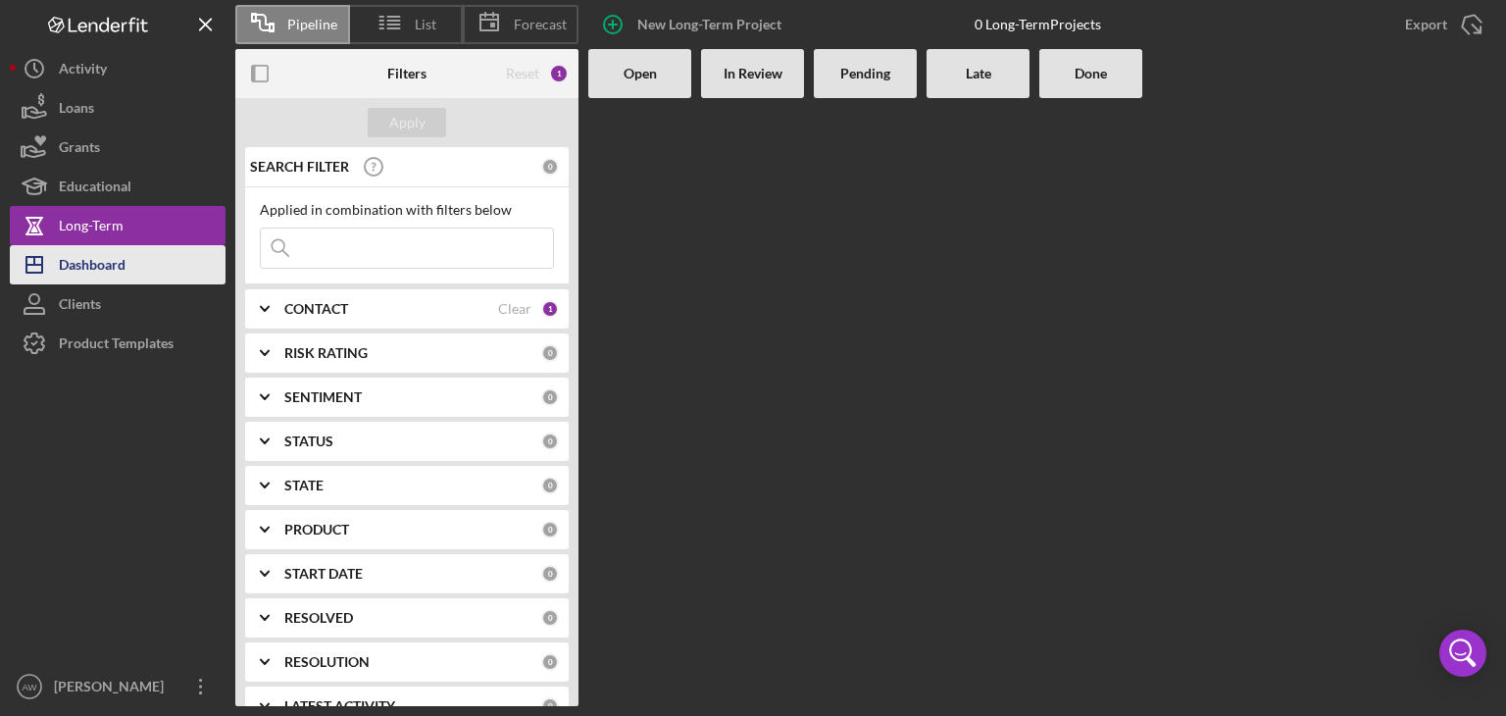
click at [113, 261] on div "Dashboard" at bounding box center [92, 267] width 67 height 44
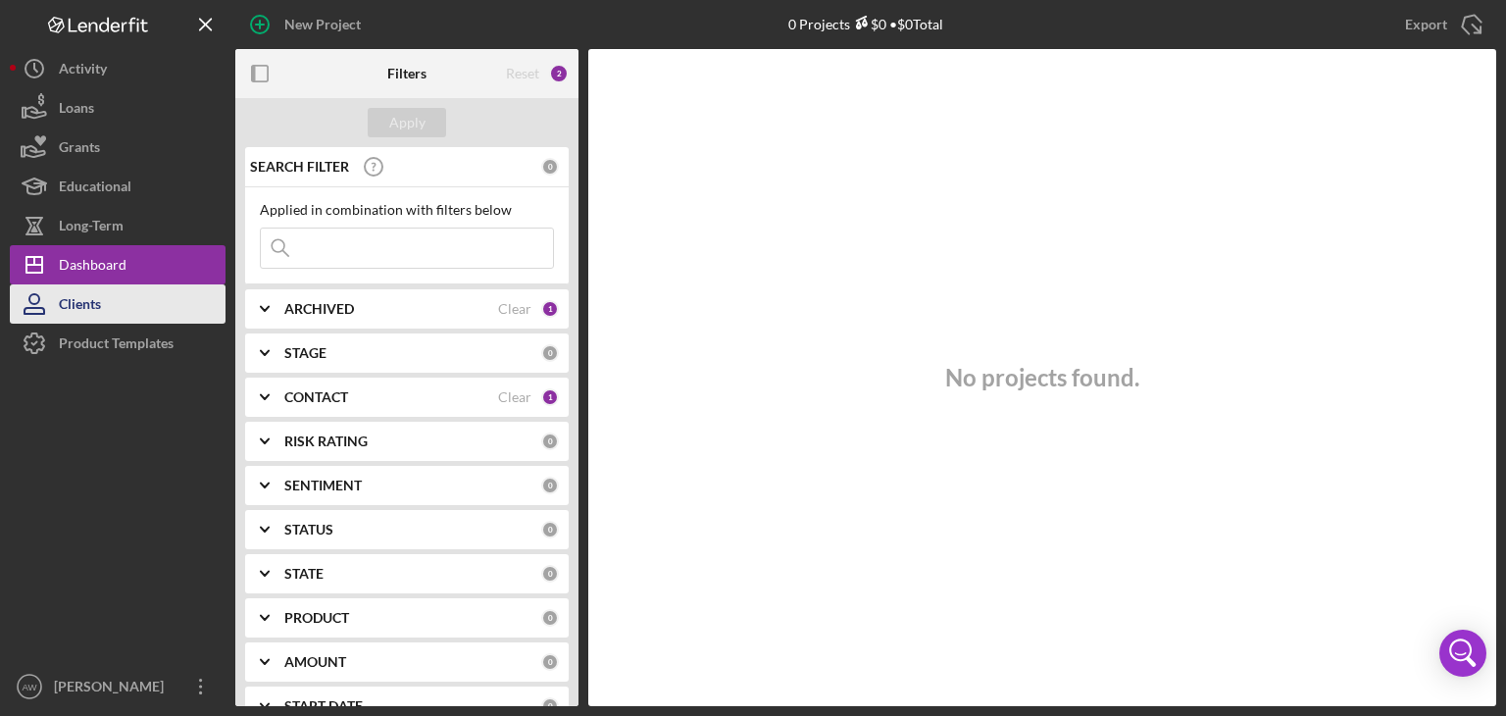
click at [105, 291] on button "Clients" at bounding box center [118, 303] width 216 height 39
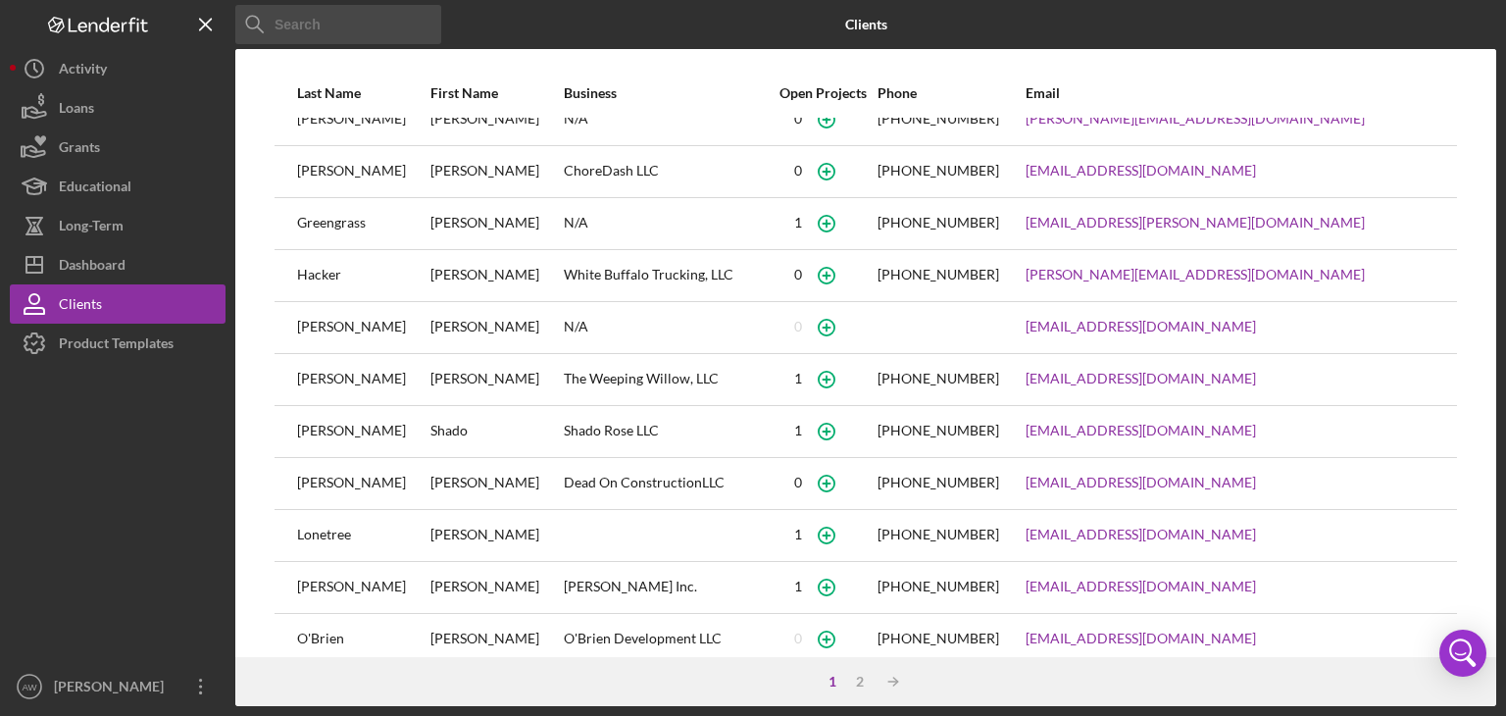
scroll to position [257, 0]
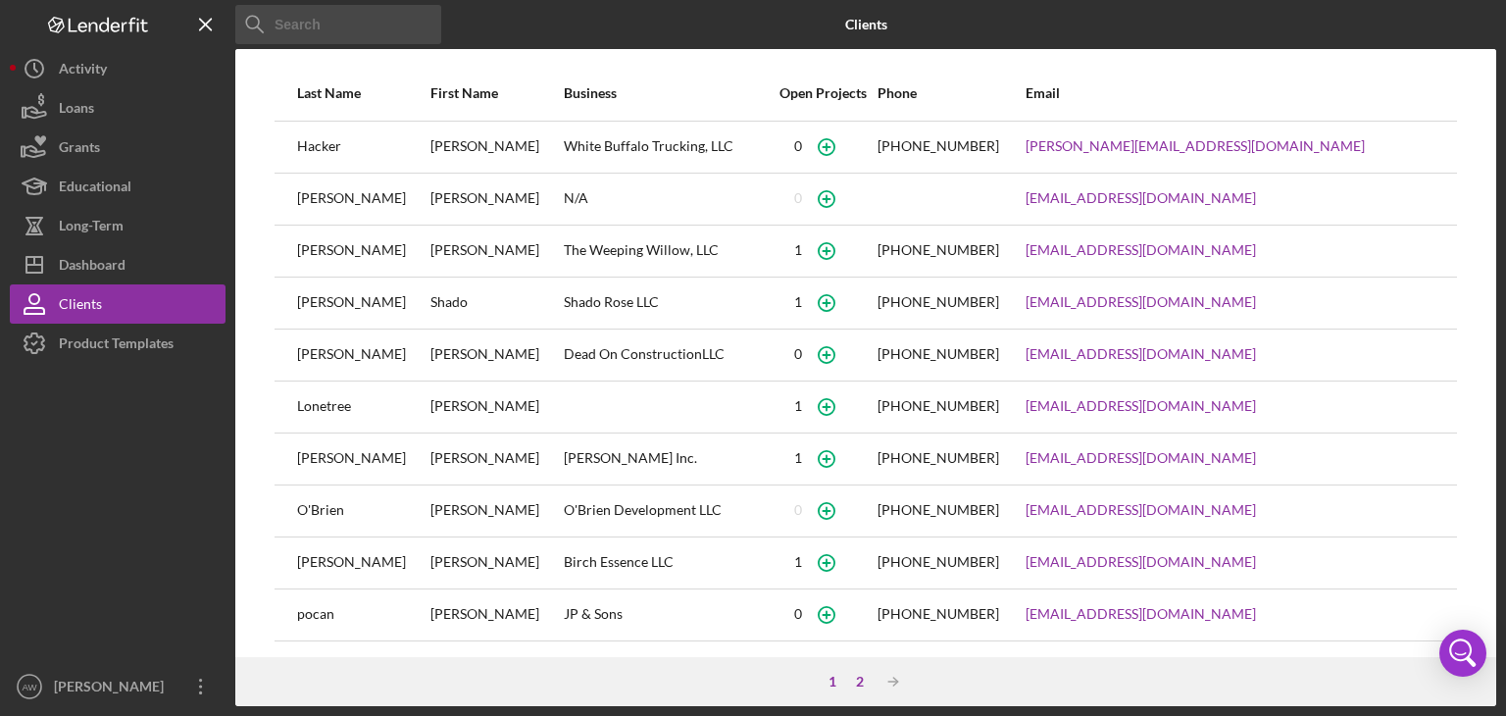
click at [856, 678] on div "2" at bounding box center [859, 682] width 27 height 16
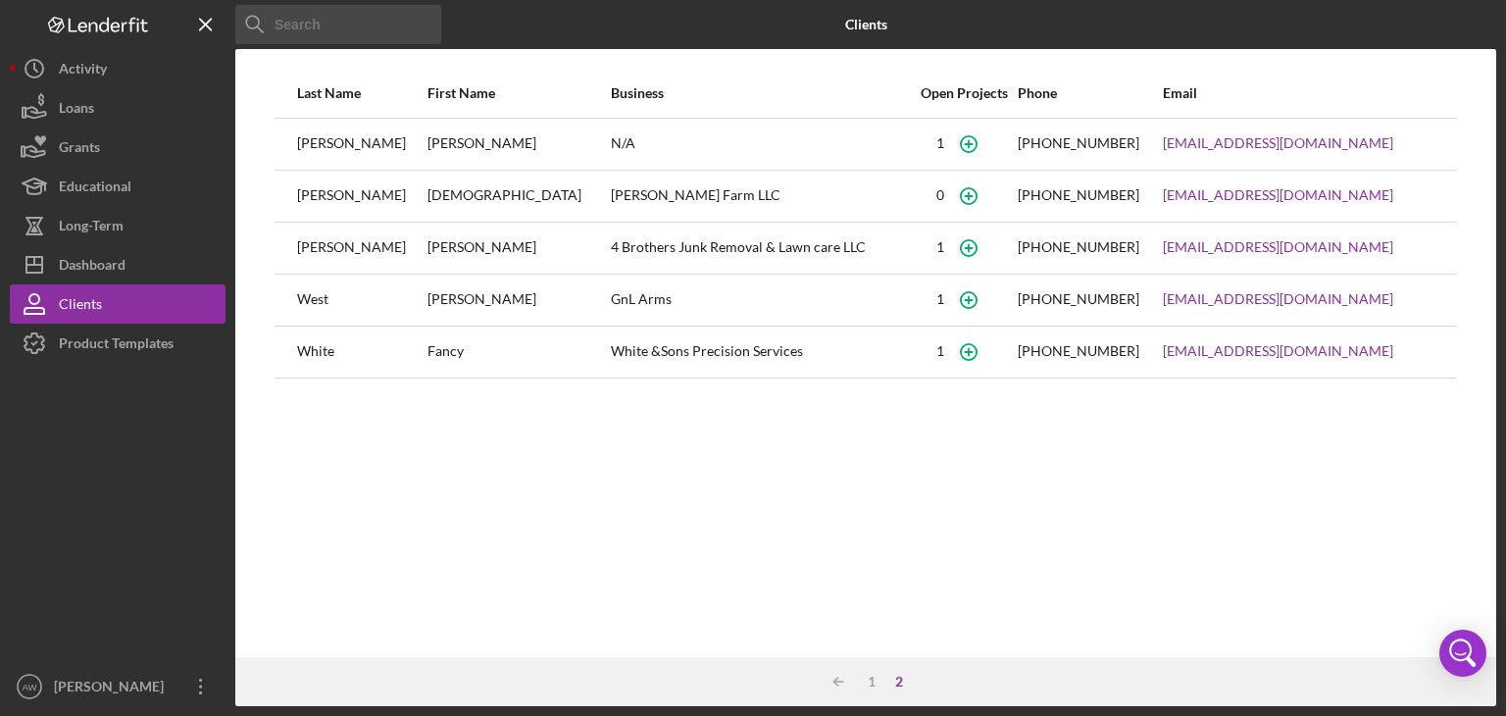
scroll to position [0, 0]
click at [1455, 636] on icon "Open Intercom Messenger" at bounding box center [1462, 652] width 47 height 47
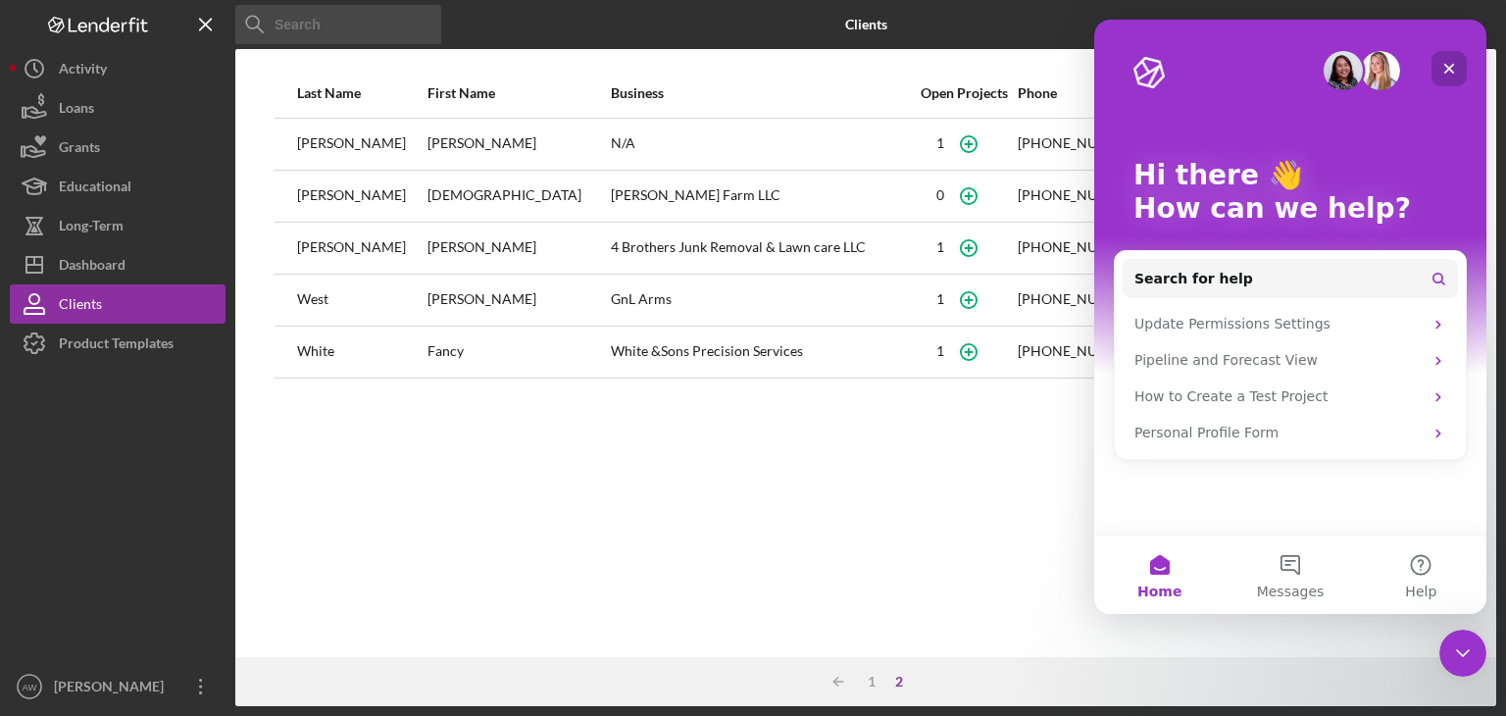
click at [1447, 68] on icon "Close" at bounding box center [1449, 69] width 16 height 16
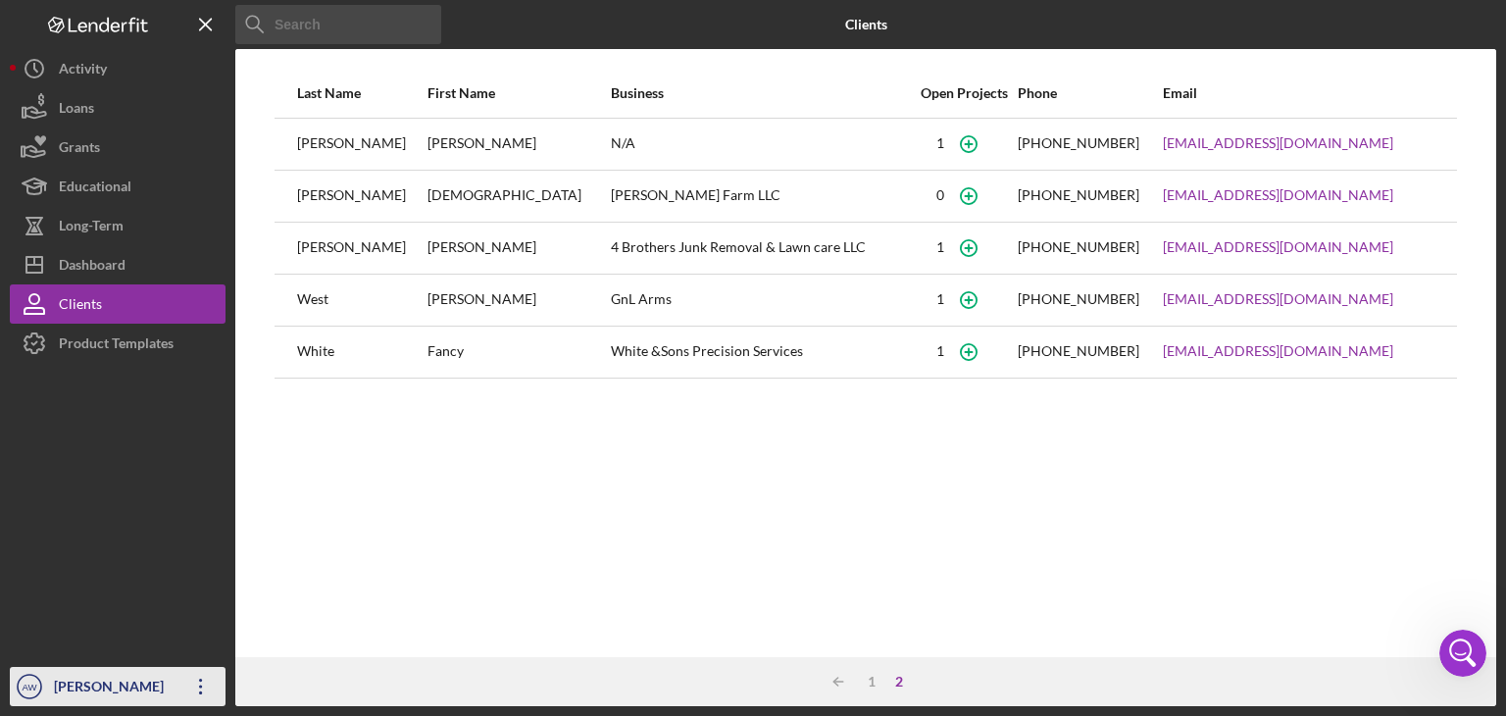
click at [97, 675] on div "[PERSON_NAME]" at bounding box center [112, 689] width 127 height 44
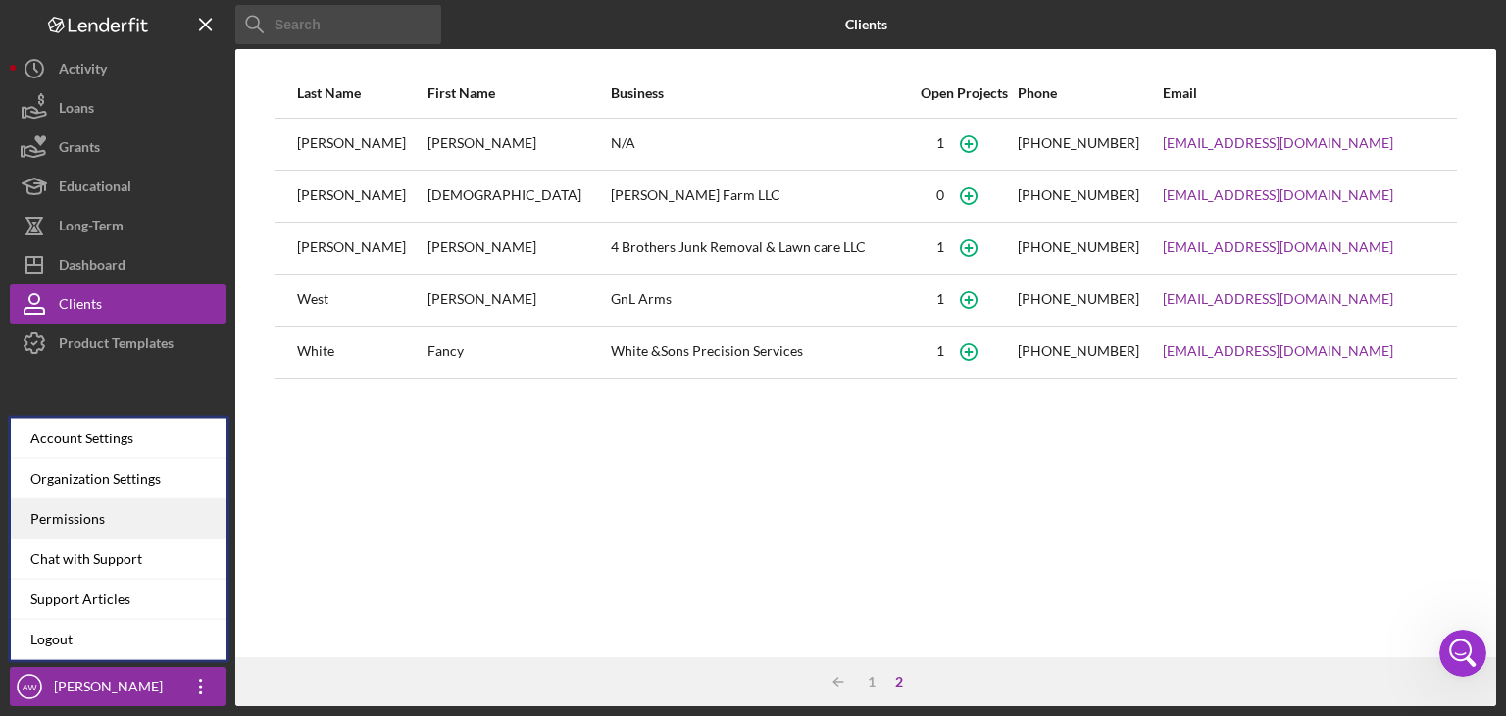
click at [82, 529] on div "Permissions" at bounding box center [119, 519] width 216 height 40
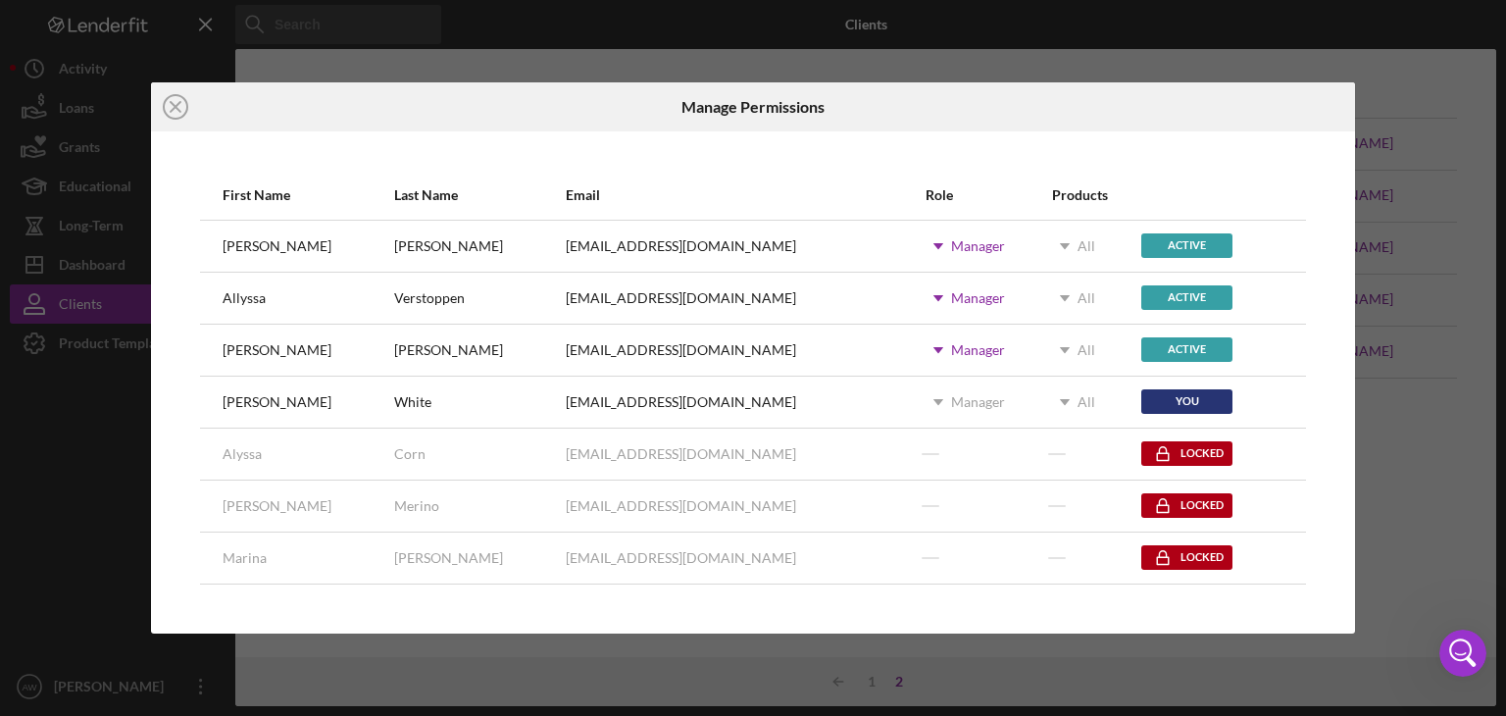
click at [573, 632] on div "Icon/Close Manage Permissions First Name Last Name Email Role Products Whitney …" at bounding box center [753, 358] width 1506 height 716
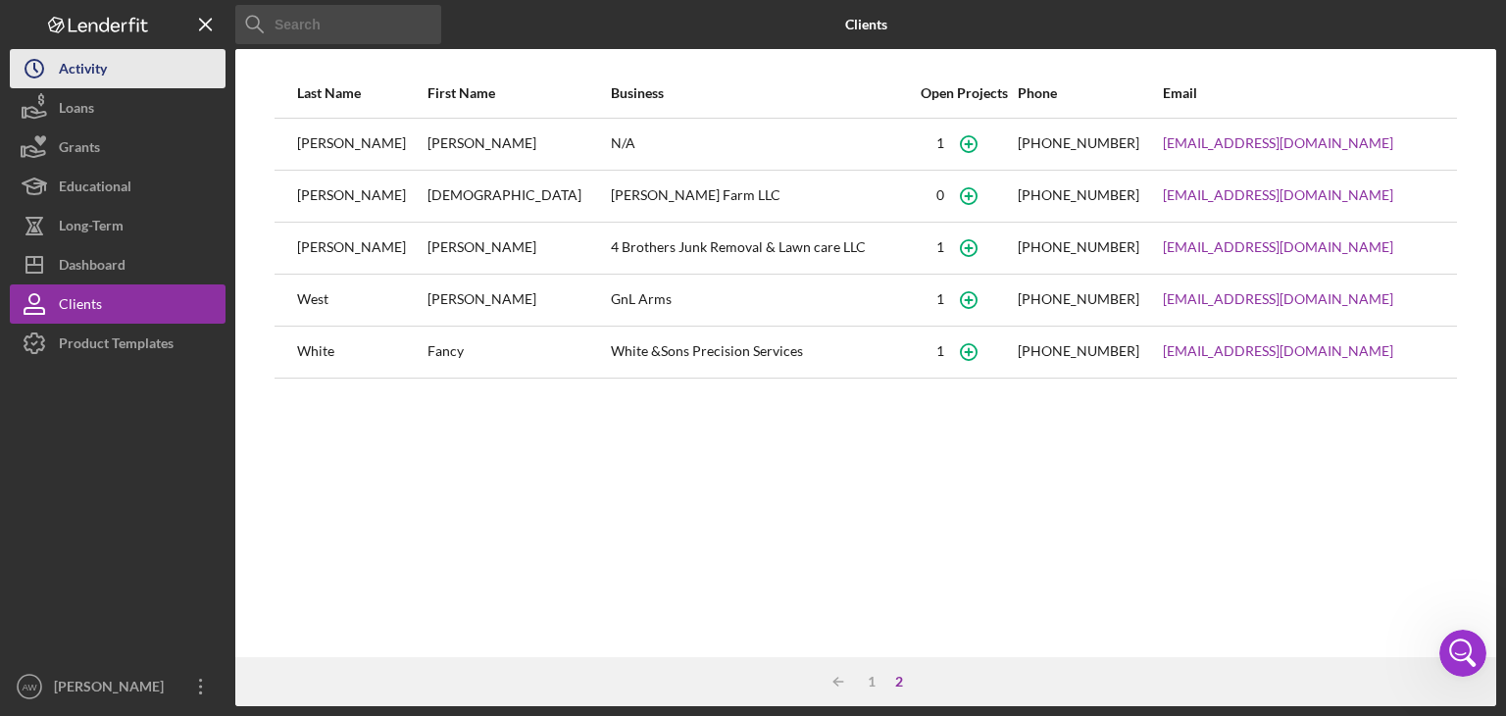
click at [125, 60] on button "Icon/History Activity" at bounding box center [118, 68] width 216 height 39
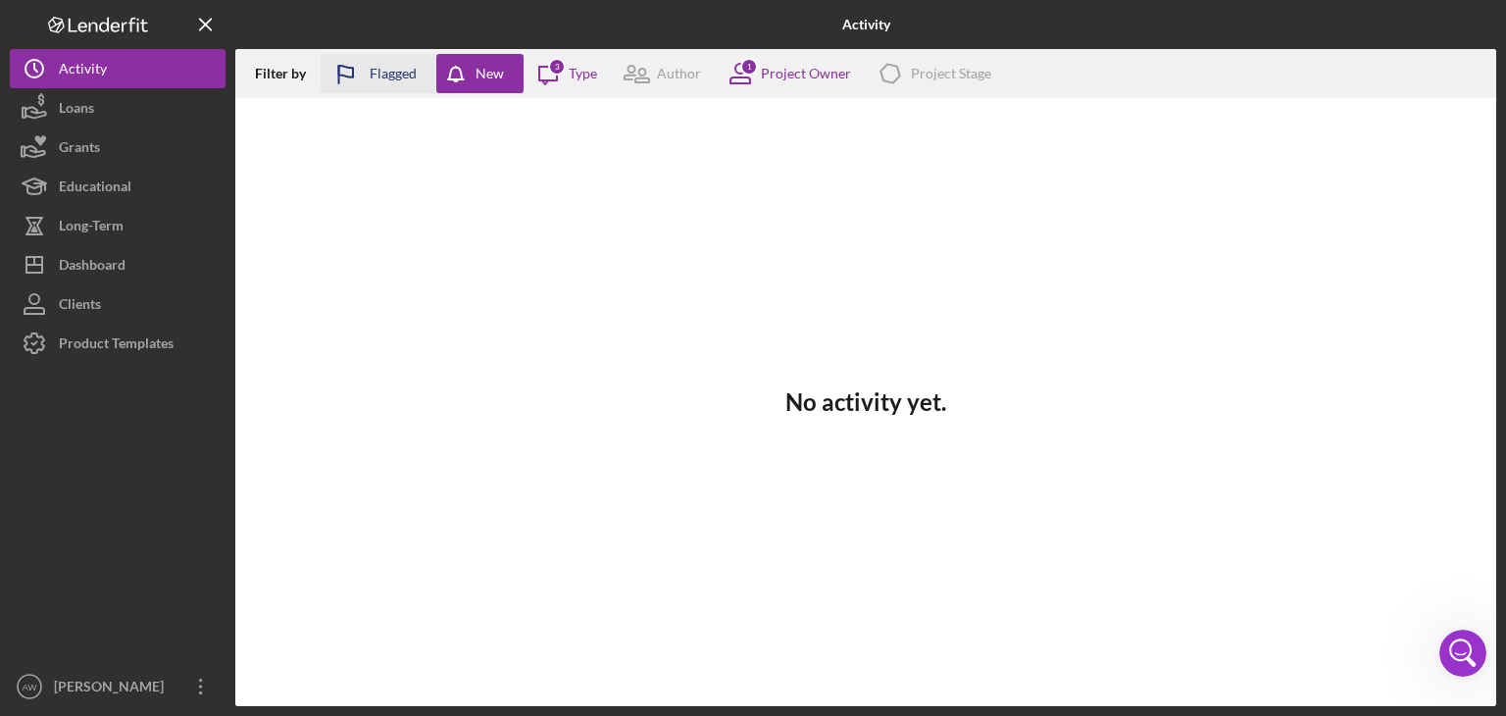
click at [400, 80] on div "Flagged" at bounding box center [393, 73] width 47 height 39
click at [580, 78] on div "Type" at bounding box center [583, 74] width 28 height 16
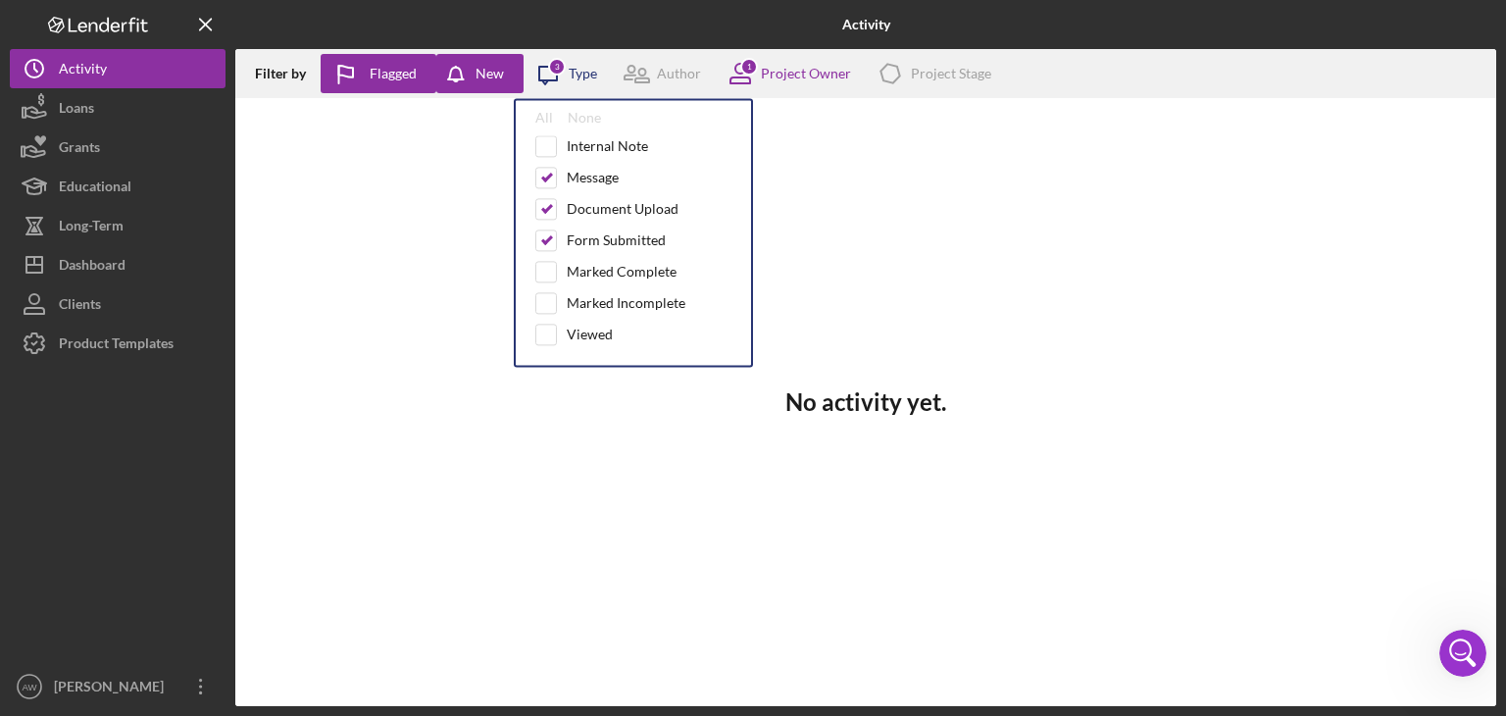
click at [569, 72] on icon "Icon/Message" at bounding box center [548, 73] width 49 height 49
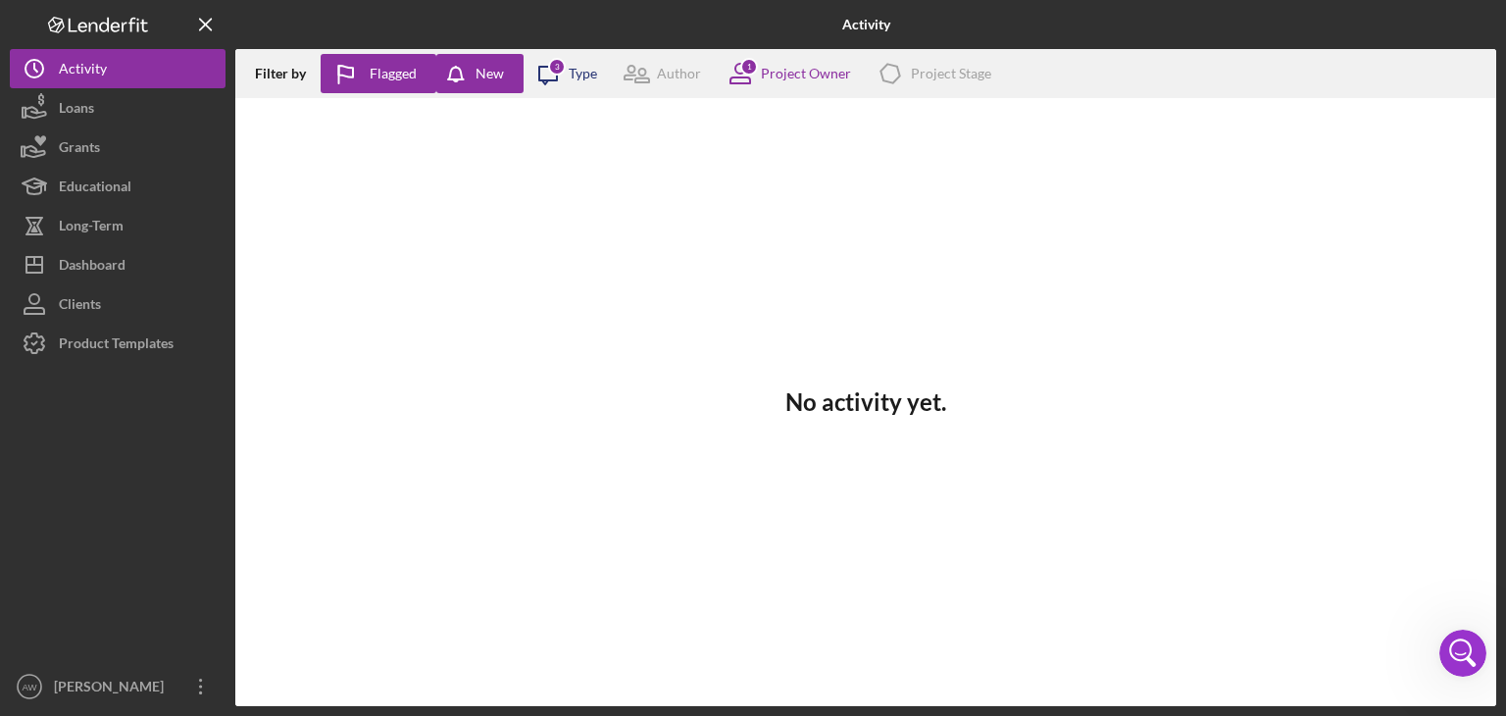
click at [557, 72] on div "3" at bounding box center [557, 67] width 18 height 18
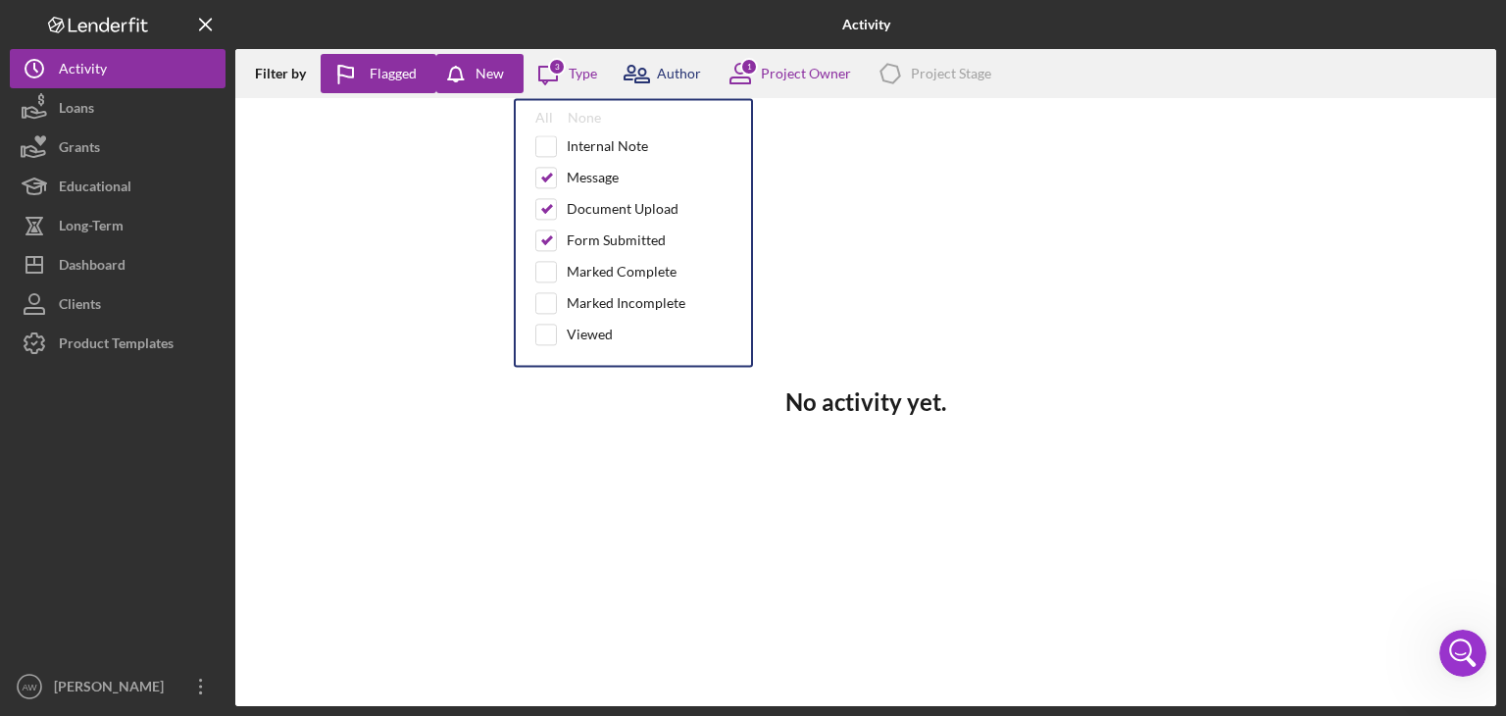
click at [642, 77] on icon at bounding box center [642, 76] width 14 height 14
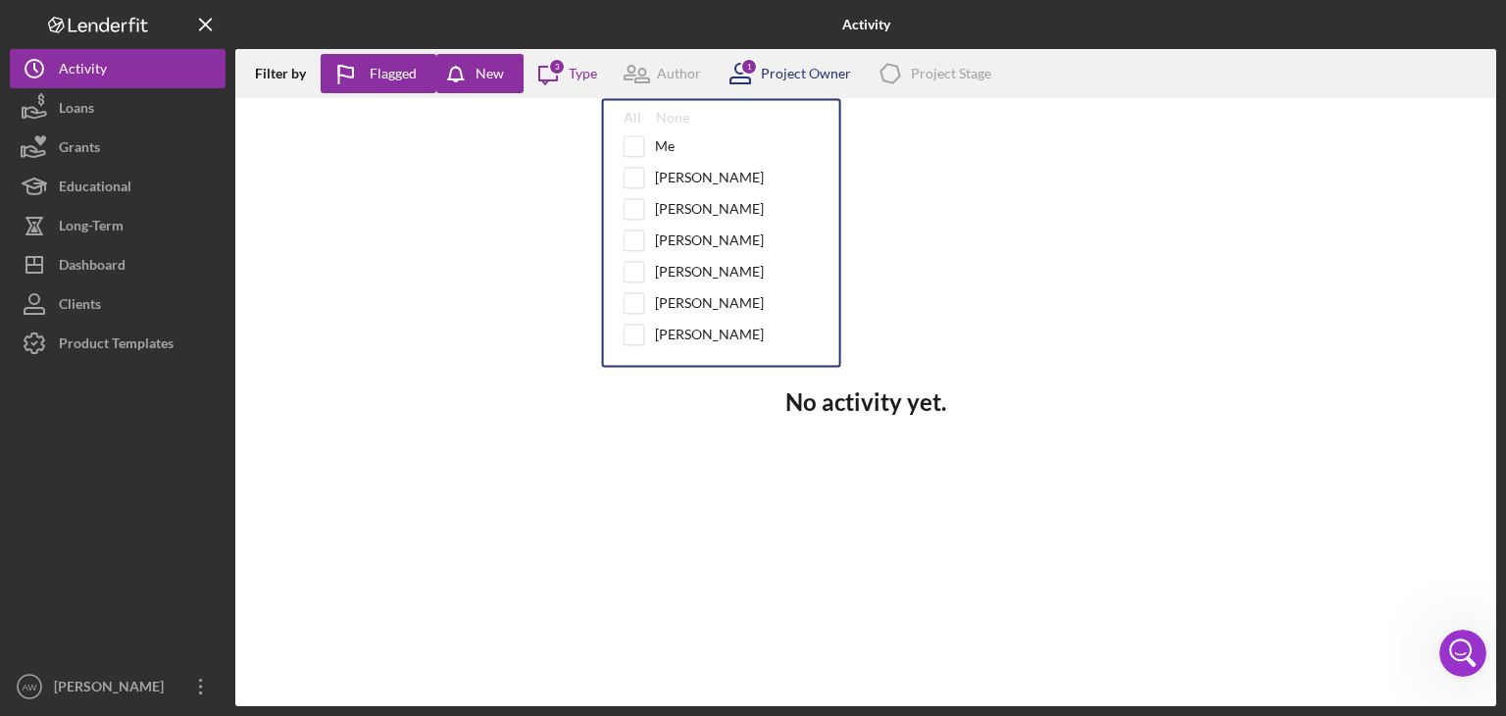
click at [780, 74] on div "Project Owner" at bounding box center [806, 74] width 90 height 16
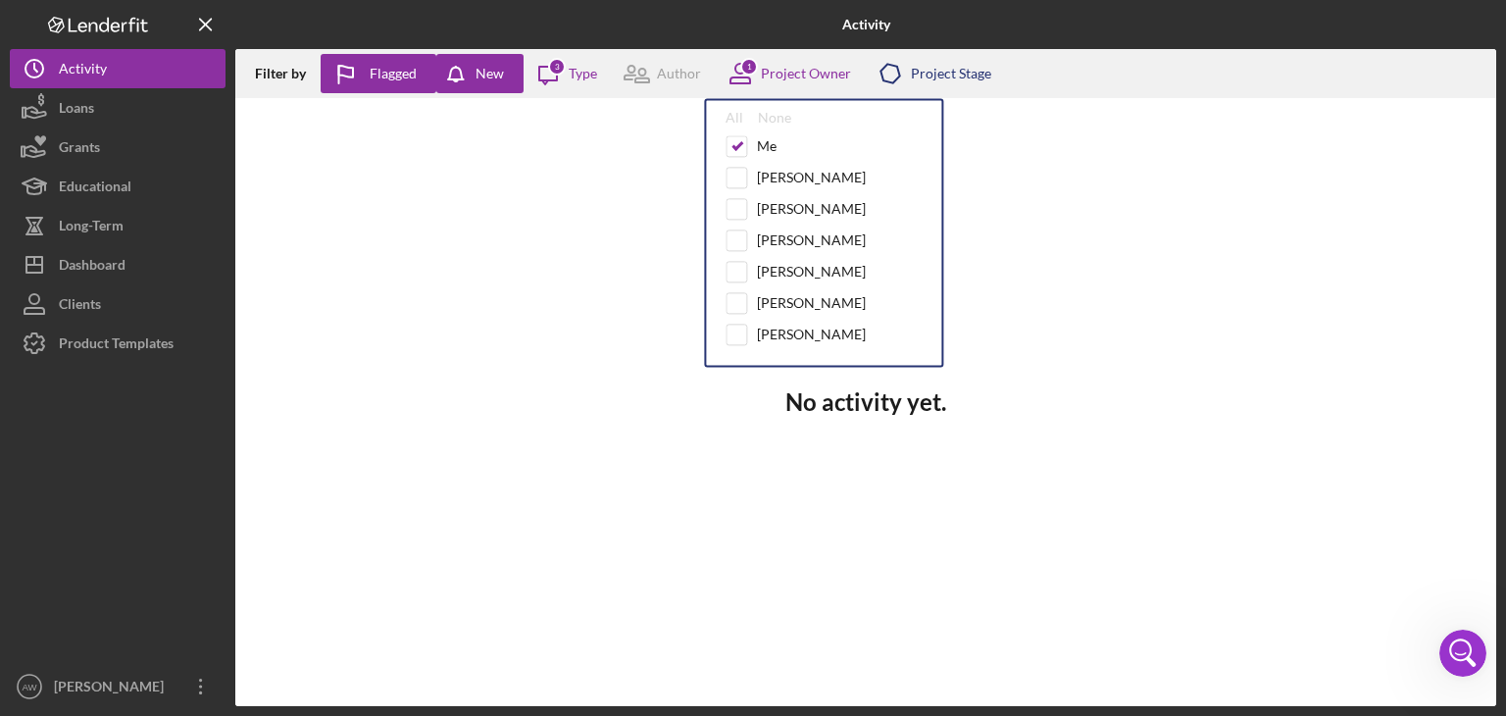
click at [883, 74] on icon "Icon/Product" at bounding box center [890, 73] width 49 height 49
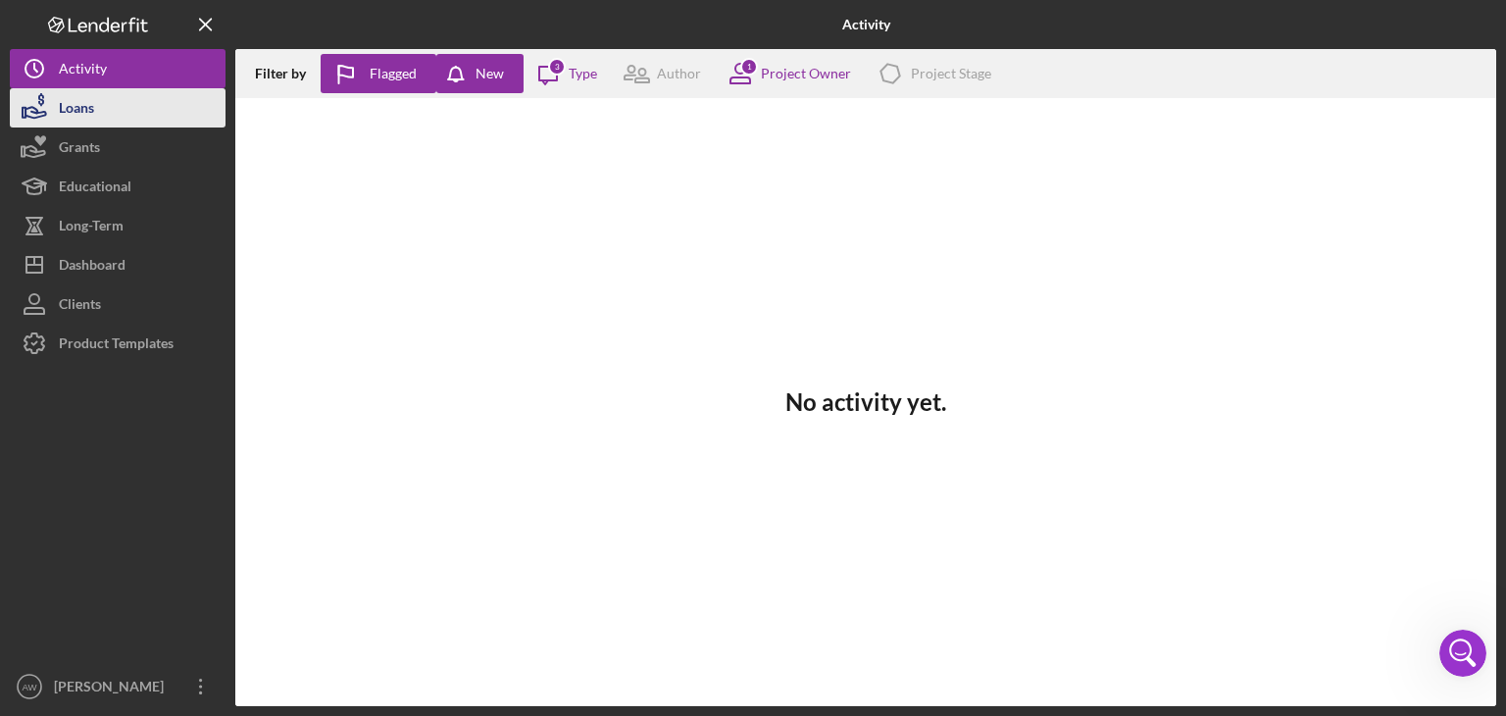
drag, startPoint x: 606, startPoint y: 149, endPoint x: 144, endPoint y: 102, distance: 464.1
click at [144, 102] on button "Loans" at bounding box center [118, 107] width 216 height 39
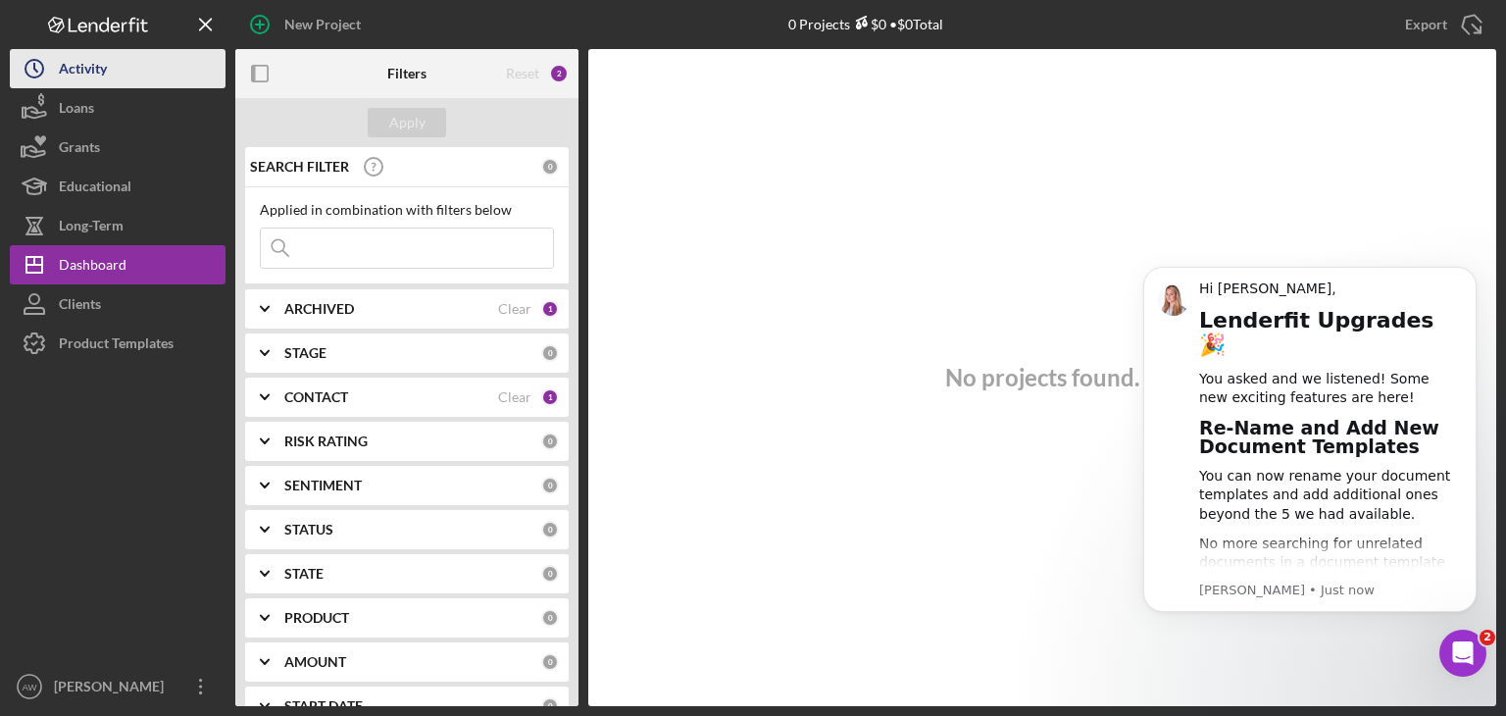
click at [137, 70] on button "Icon/History Activity" at bounding box center [118, 68] width 216 height 39
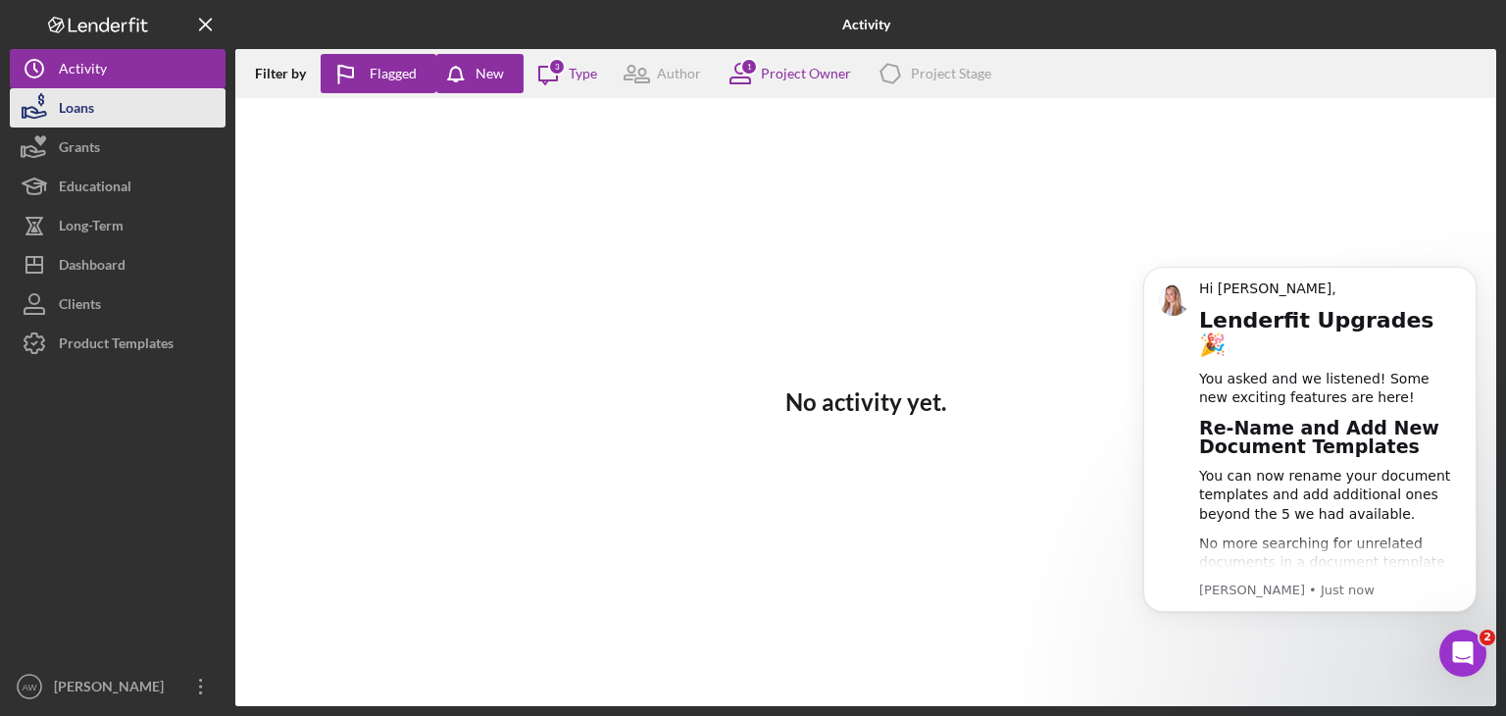
click at [122, 90] on button "Loans" at bounding box center [118, 107] width 216 height 39
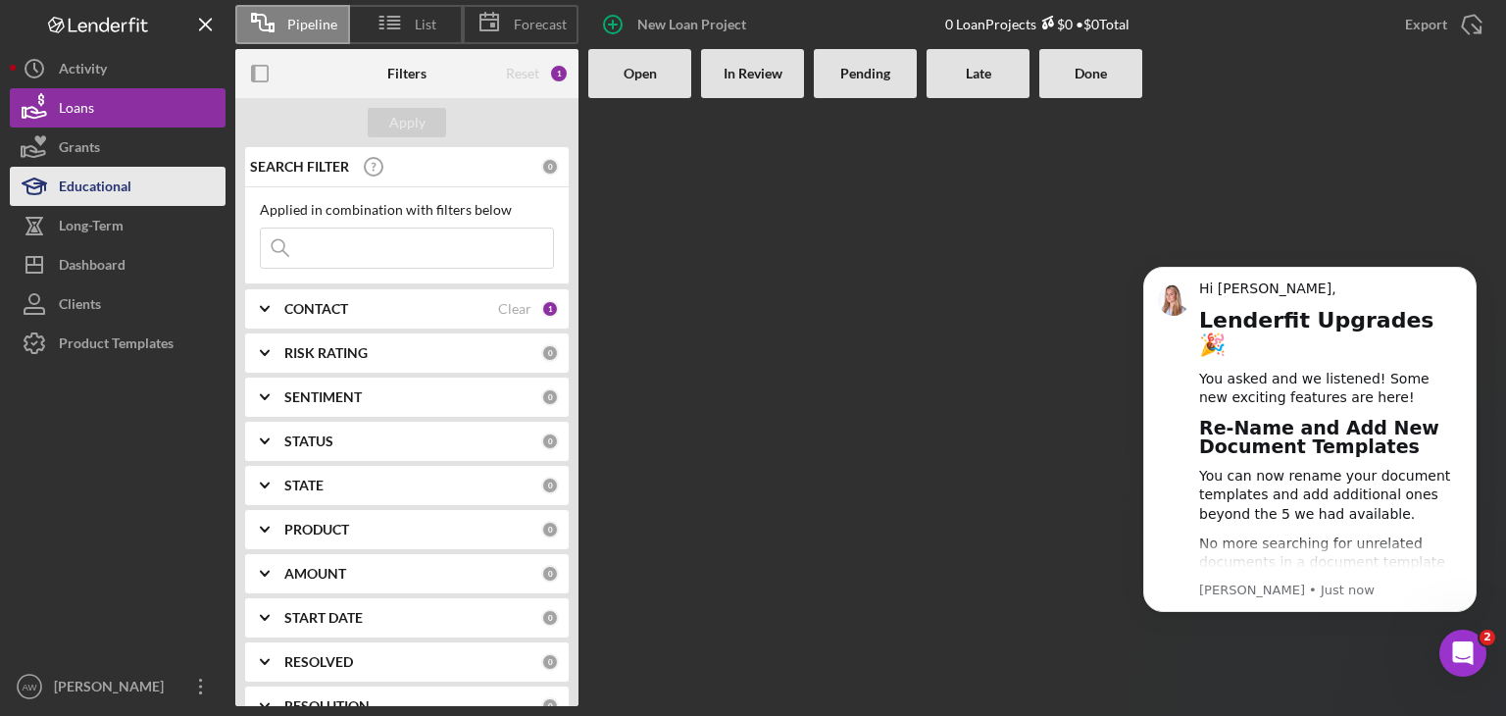
click at [94, 169] on div "Educational" at bounding box center [95, 189] width 73 height 44
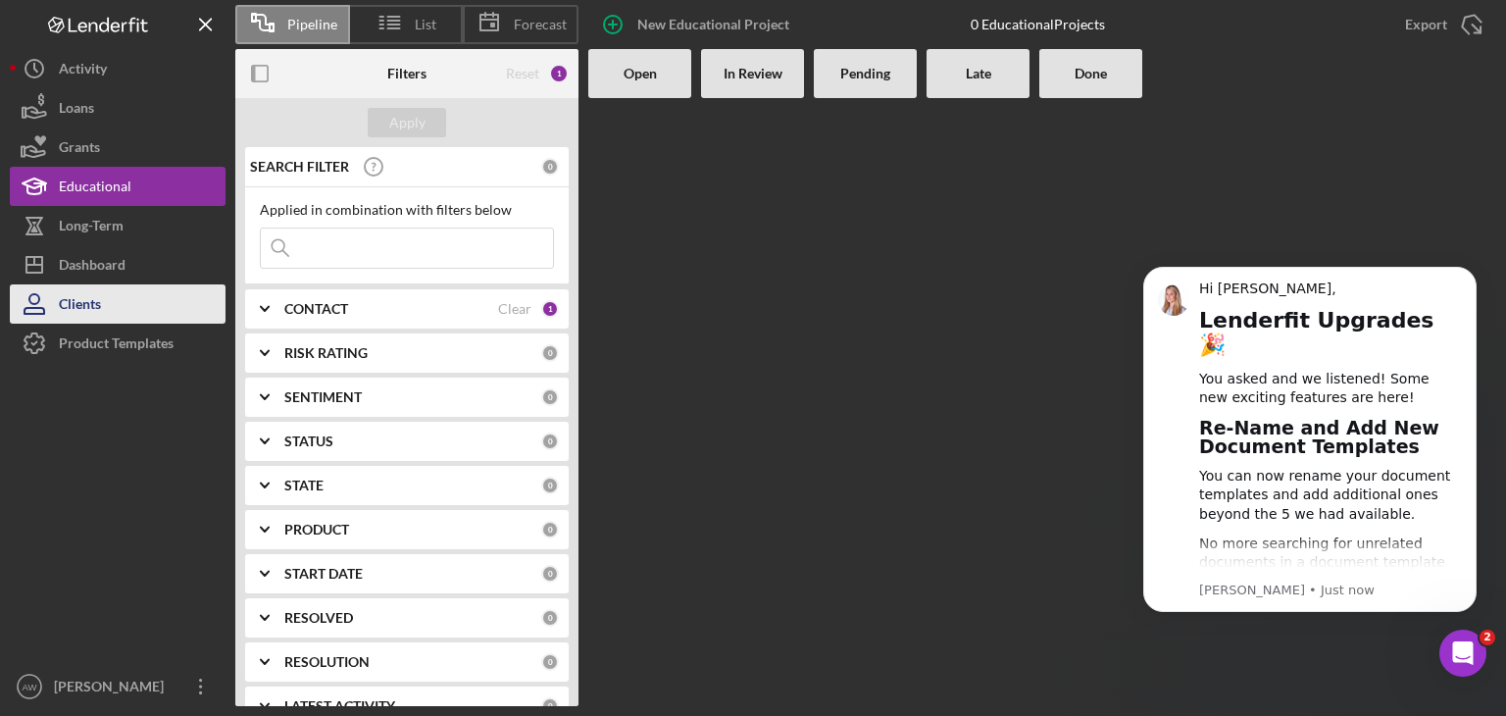
click at [101, 287] on div "Clients" at bounding box center [80, 306] width 42 height 44
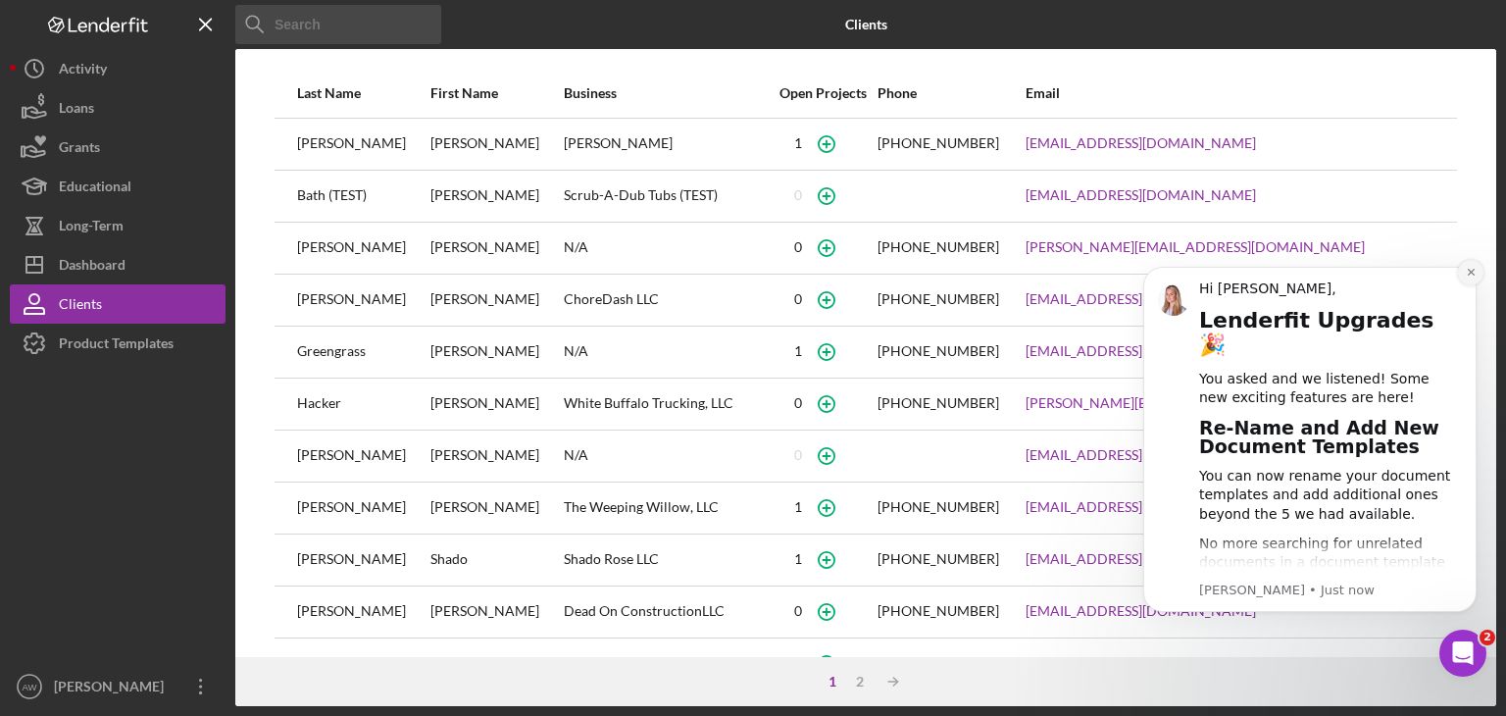
click at [1467, 270] on icon "Dismiss notification" at bounding box center [1471, 272] width 11 height 11
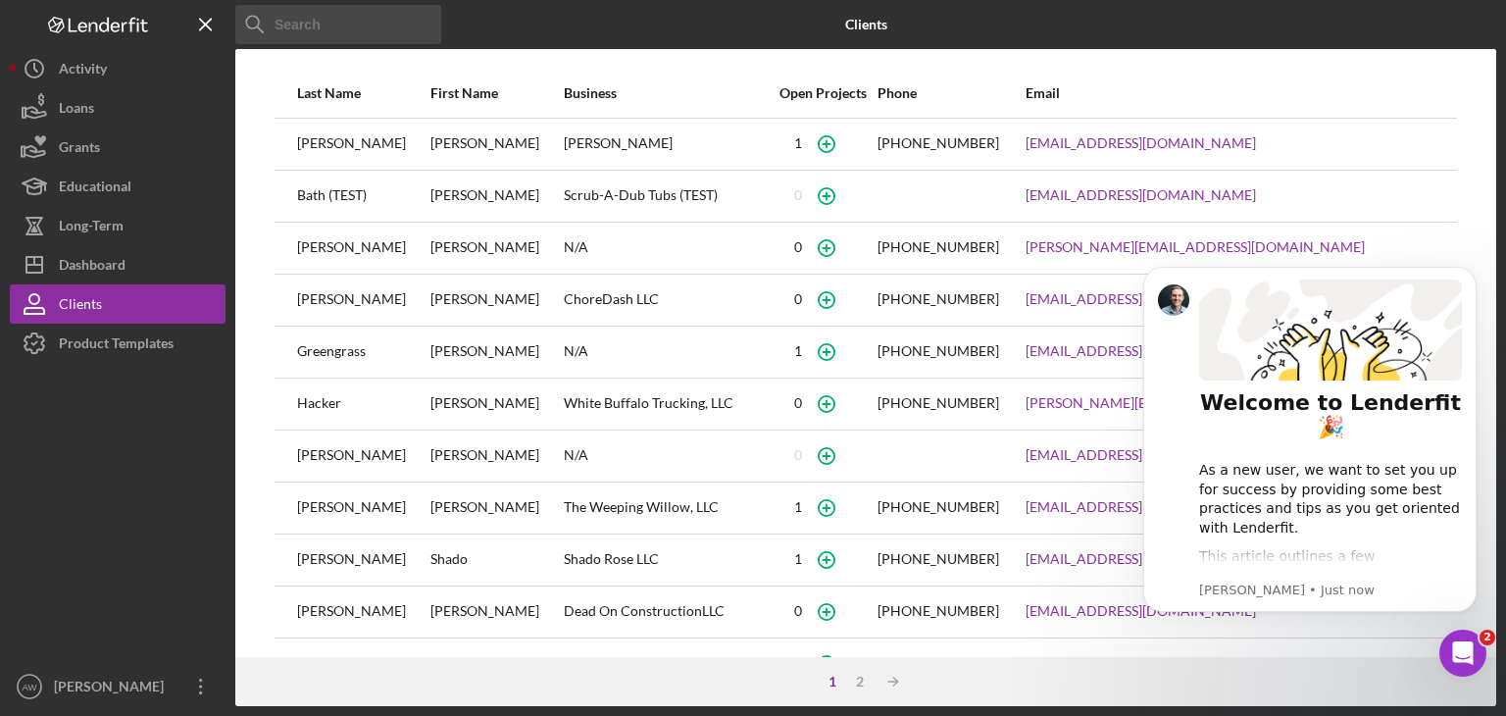
click at [1467, 270] on icon "Dismiss notification" at bounding box center [1471, 272] width 9 height 9
